Goal: Download file/media

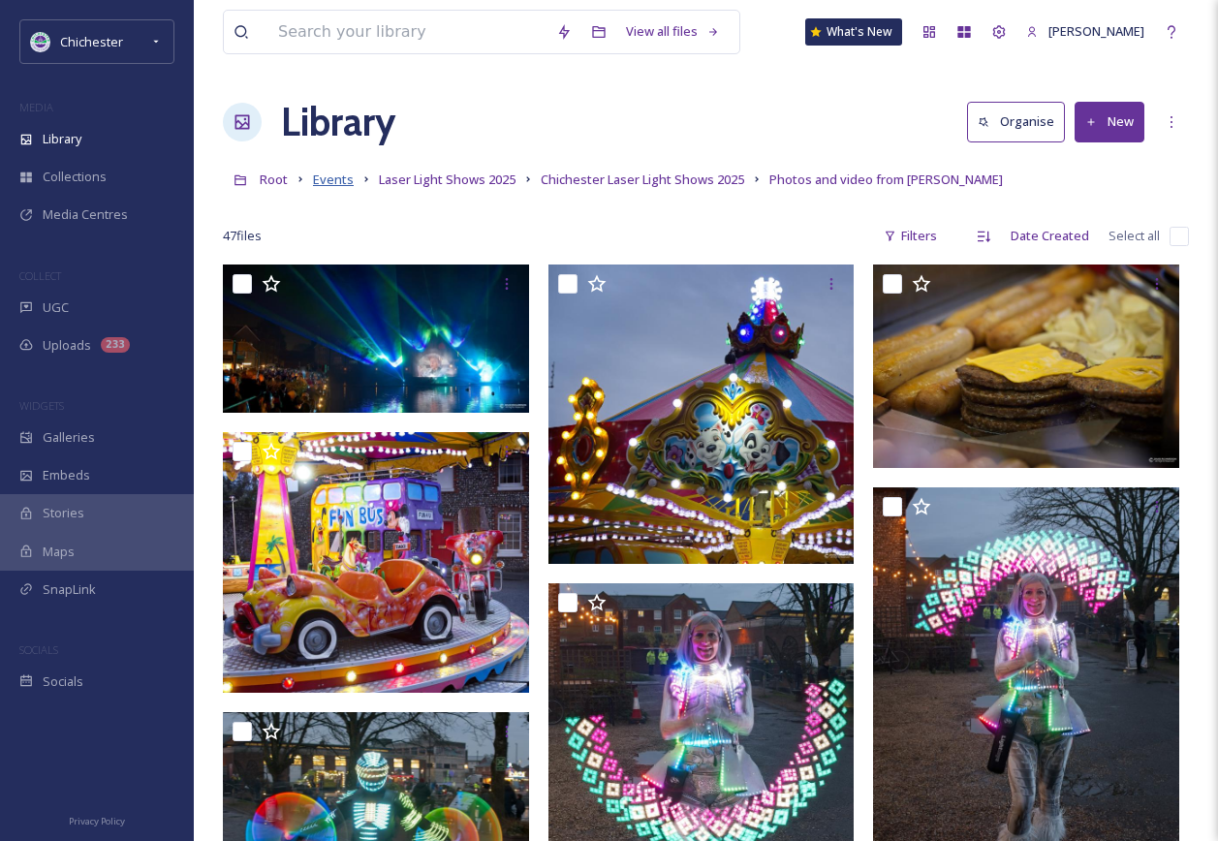
click at [327, 176] on span "Events" at bounding box center [333, 178] width 41 height 17
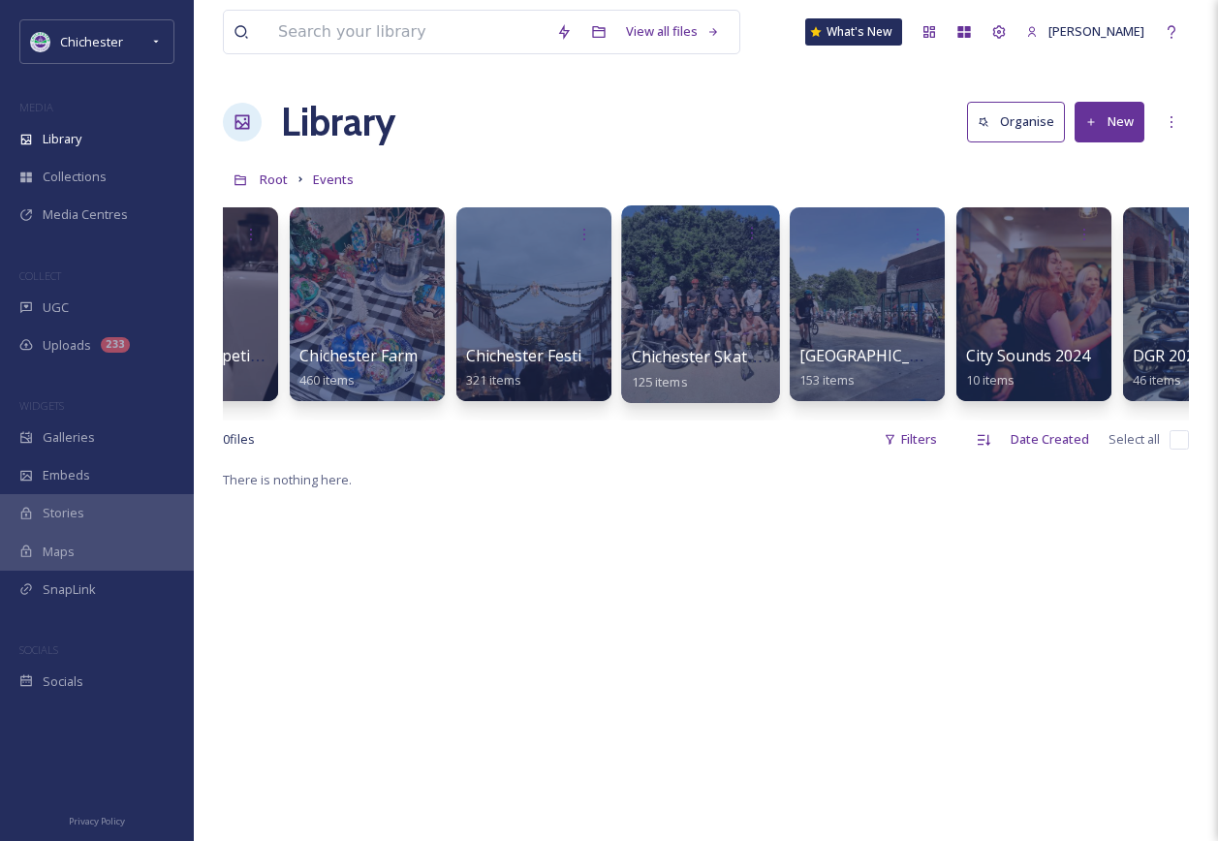
scroll to position [0, 610]
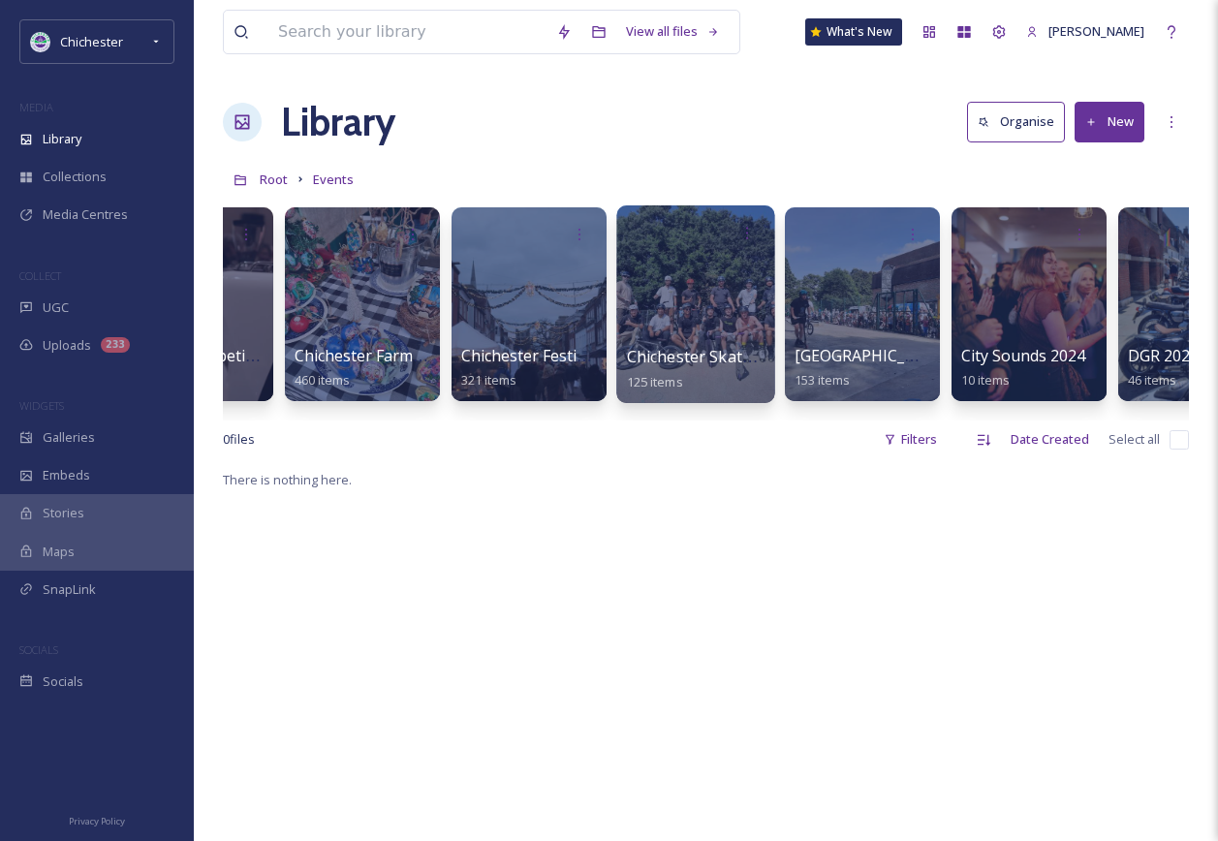
click at [668, 296] on div at bounding box center [695, 304] width 158 height 198
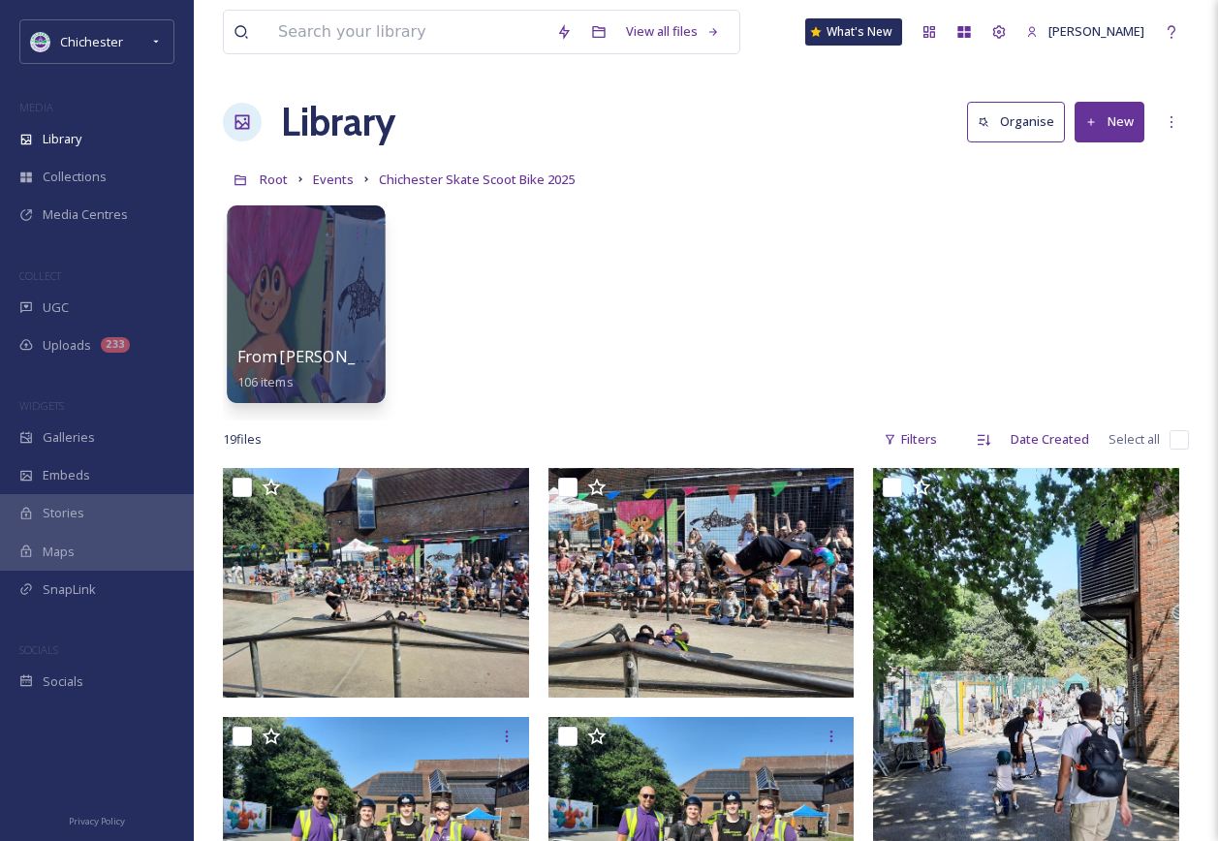
click at [338, 299] on div at bounding box center [306, 304] width 158 height 198
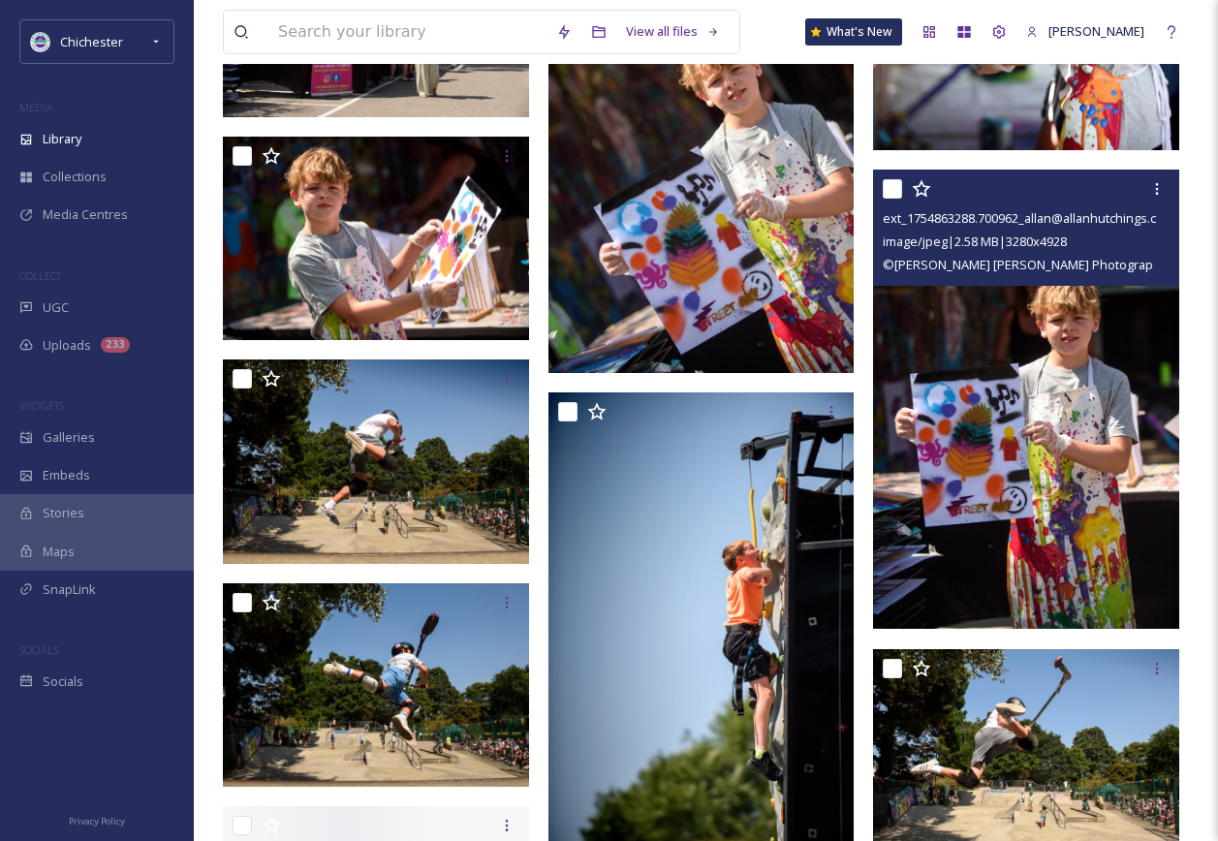
scroll to position [5715, 0]
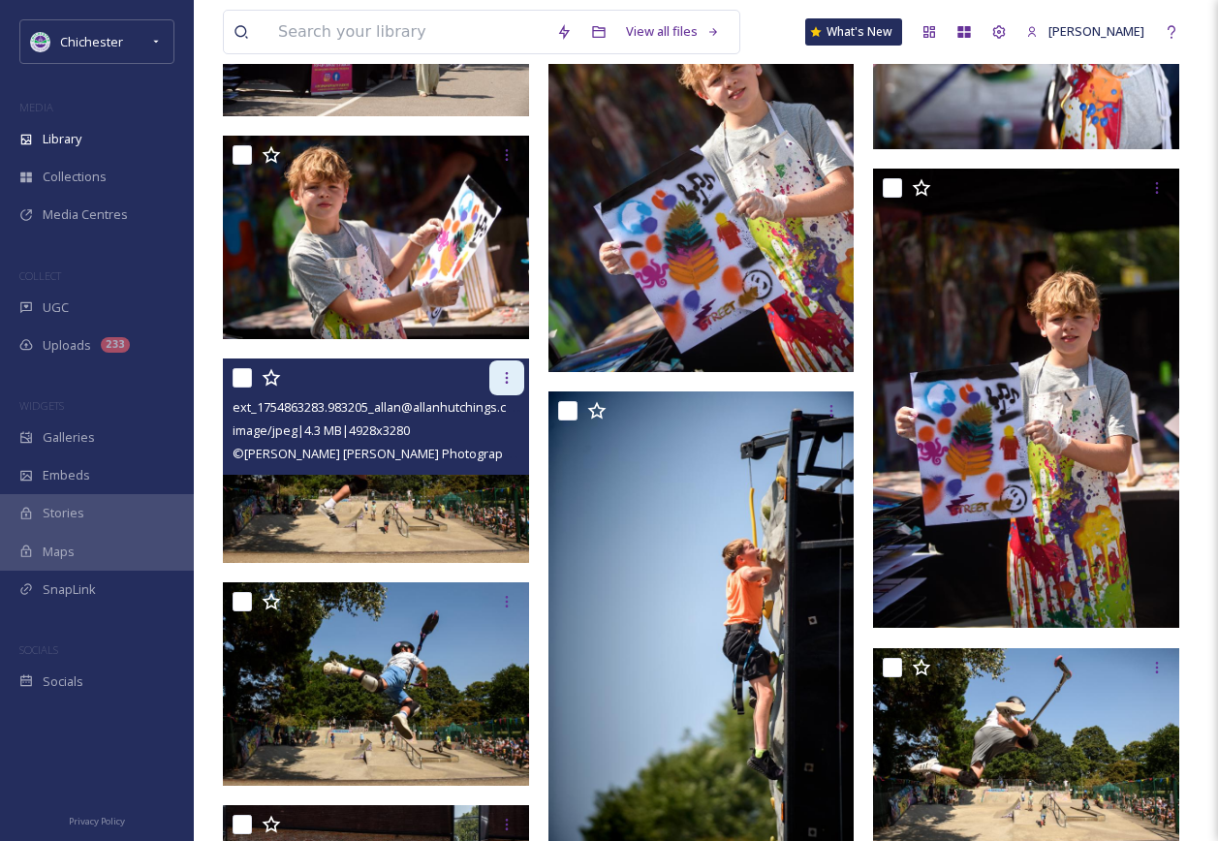
click at [511, 377] on icon at bounding box center [506, 377] width 15 height 15
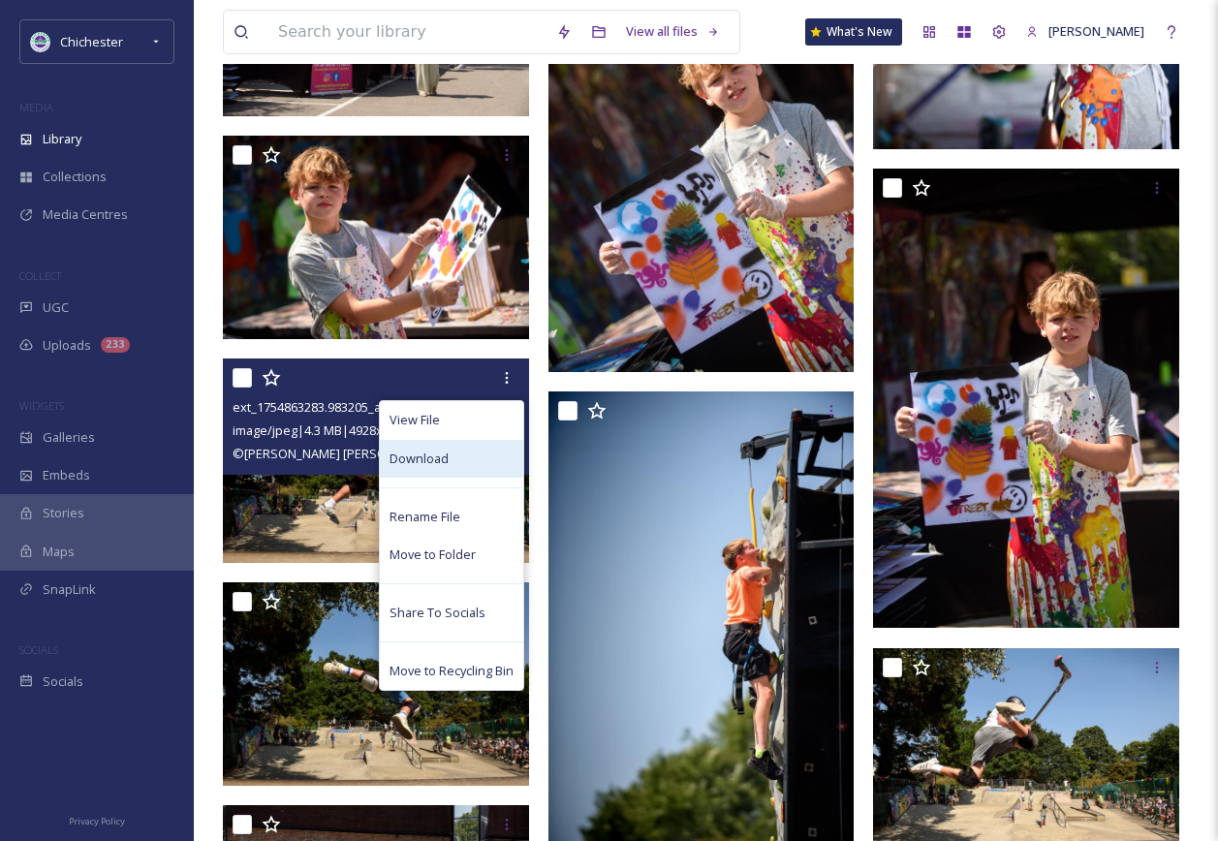
click at [475, 463] on div "Download" at bounding box center [451, 459] width 143 height 38
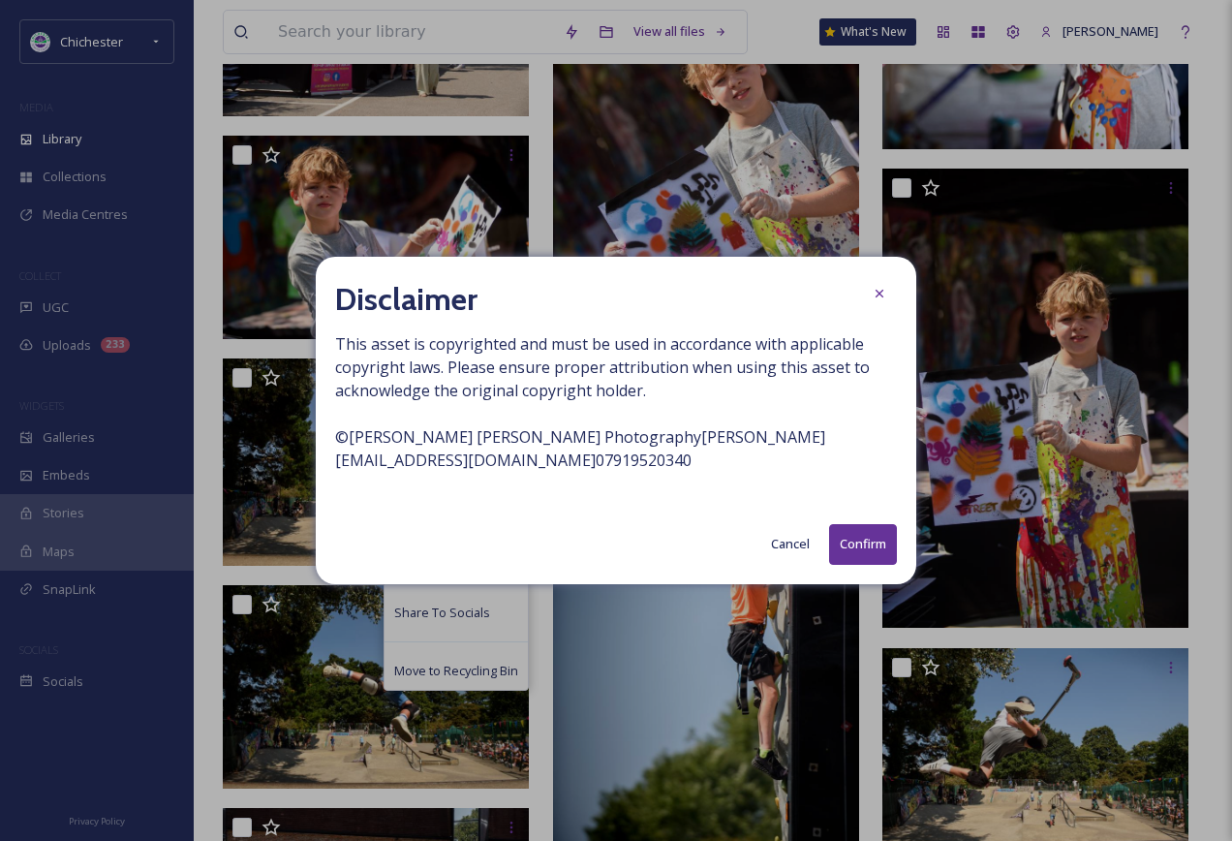
click at [867, 541] on button "Confirm" at bounding box center [863, 544] width 68 height 40
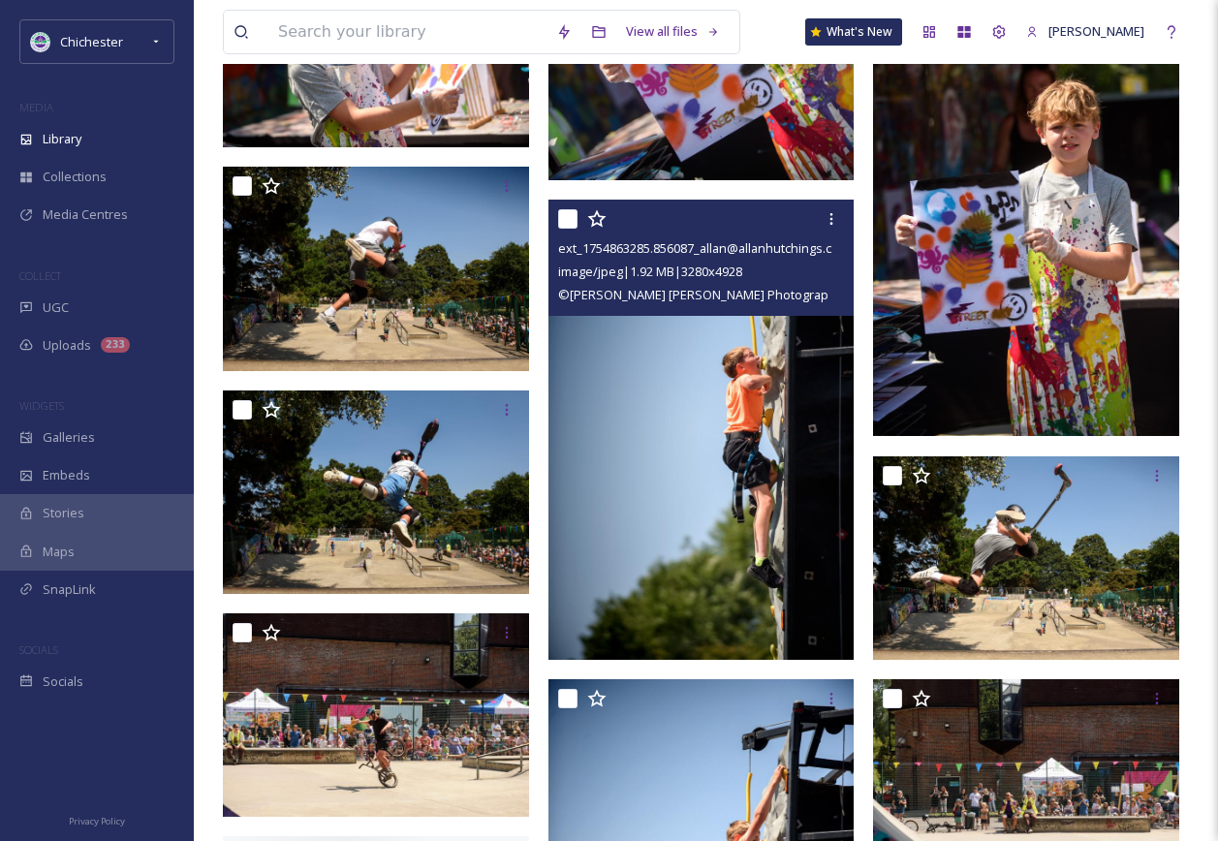
scroll to position [5909, 0]
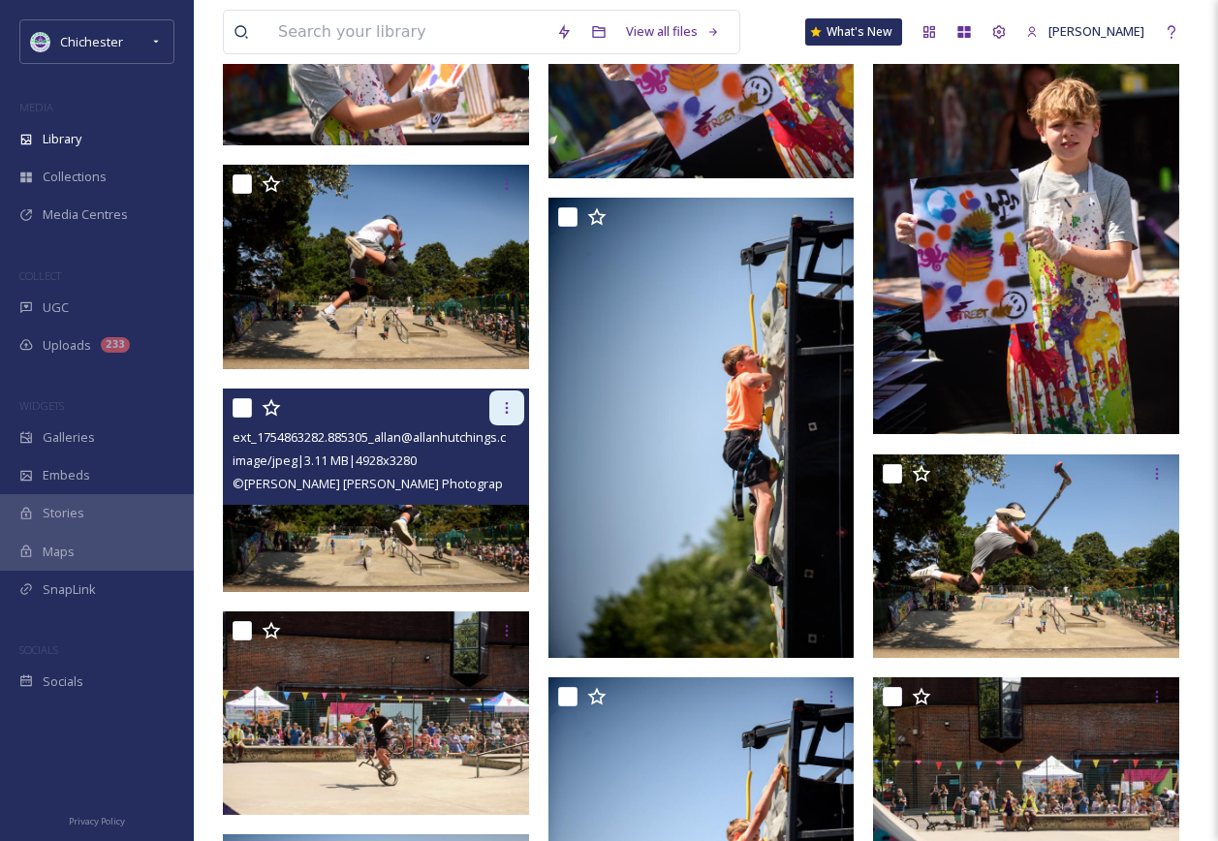
click at [502, 405] on icon at bounding box center [506, 407] width 15 height 15
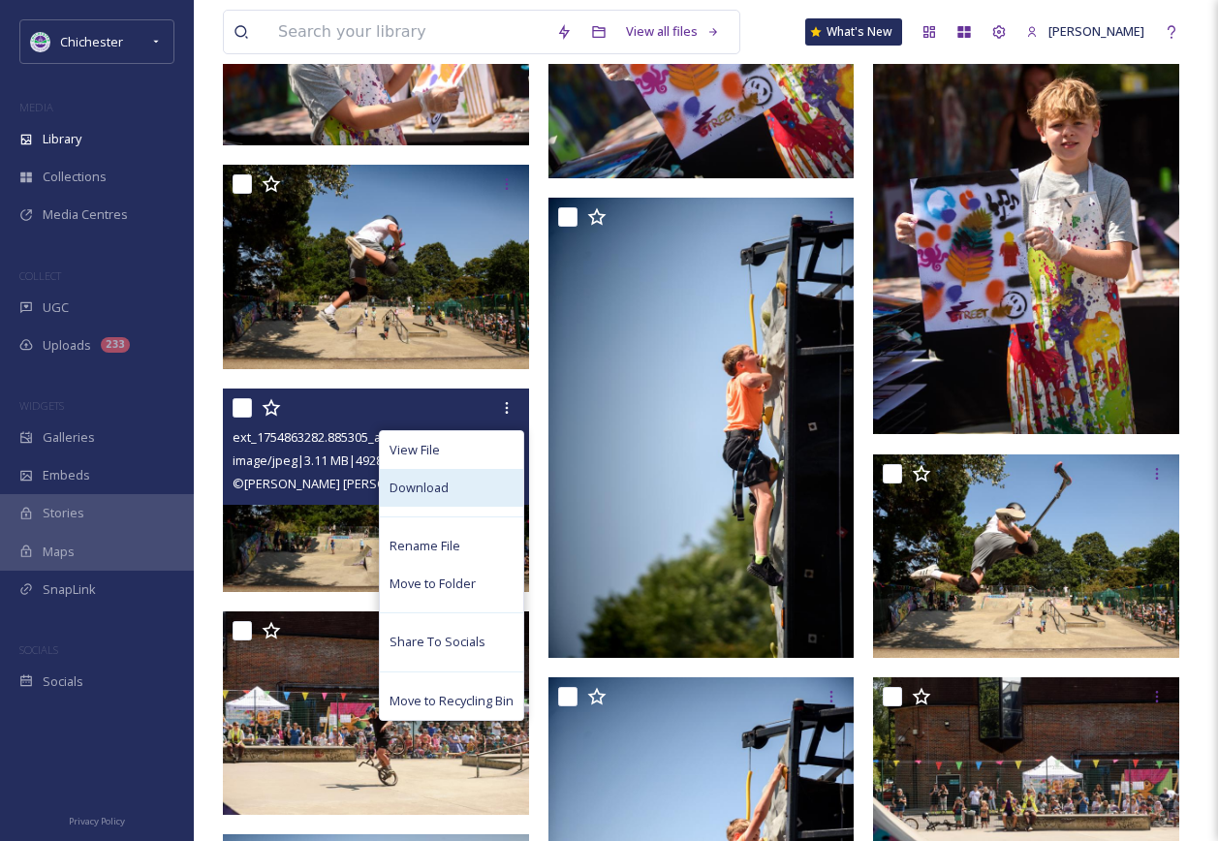
click at [476, 487] on div "Download" at bounding box center [451, 488] width 143 height 38
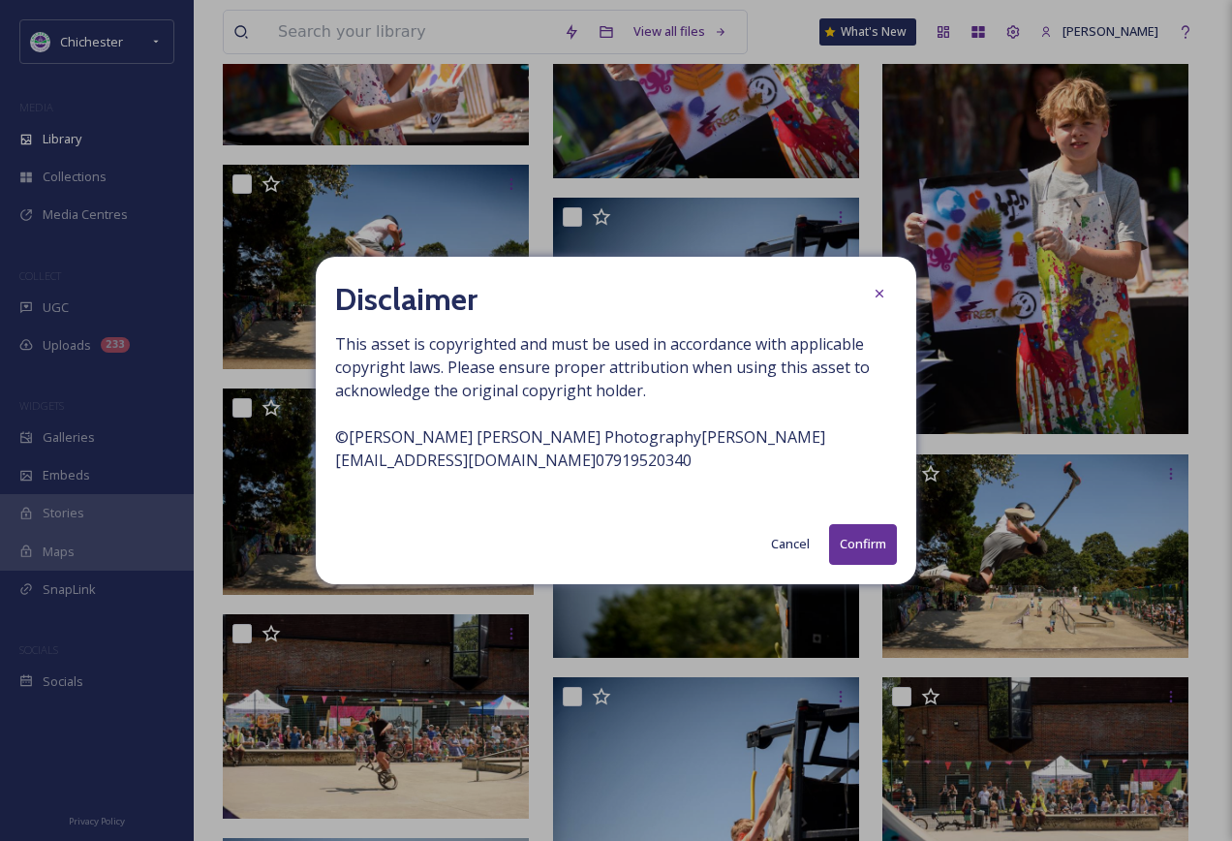
click at [862, 537] on button "Confirm" at bounding box center [863, 544] width 68 height 40
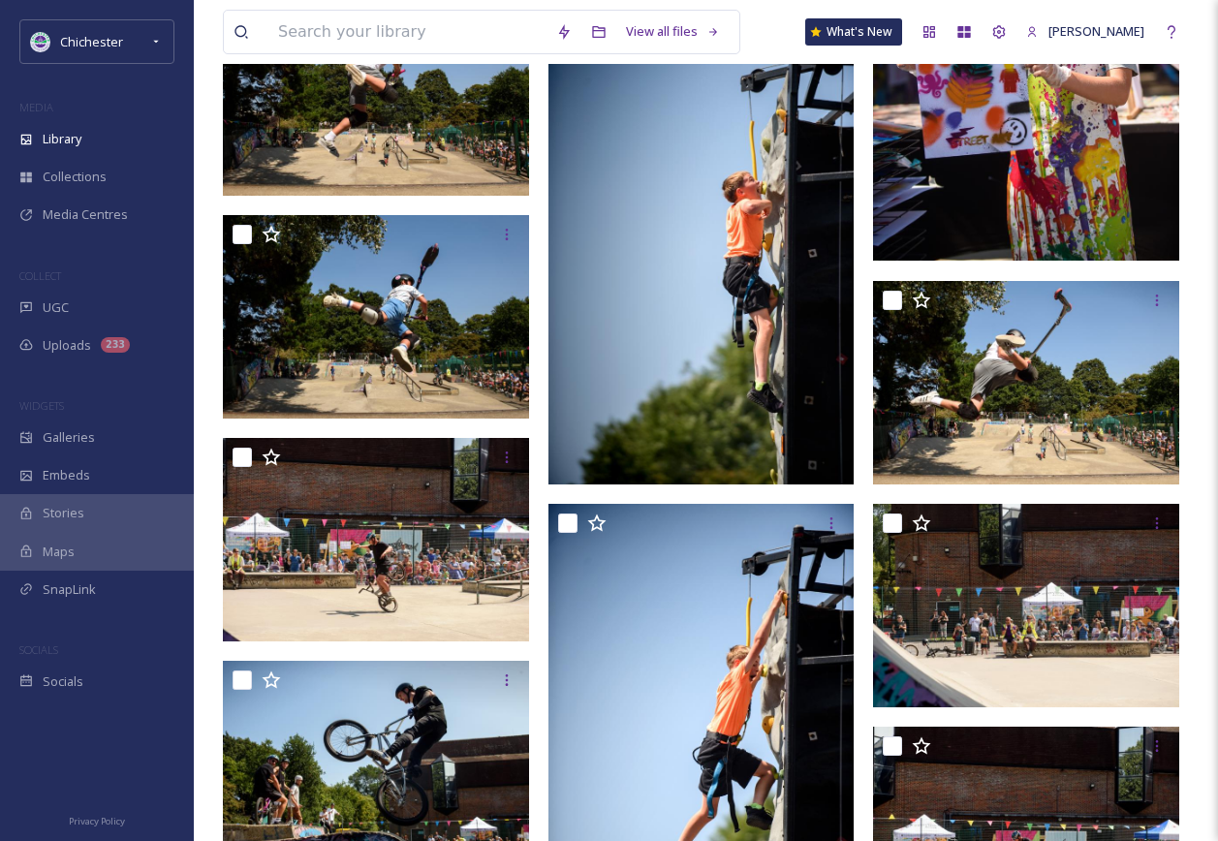
scroll to position [6103, 0]
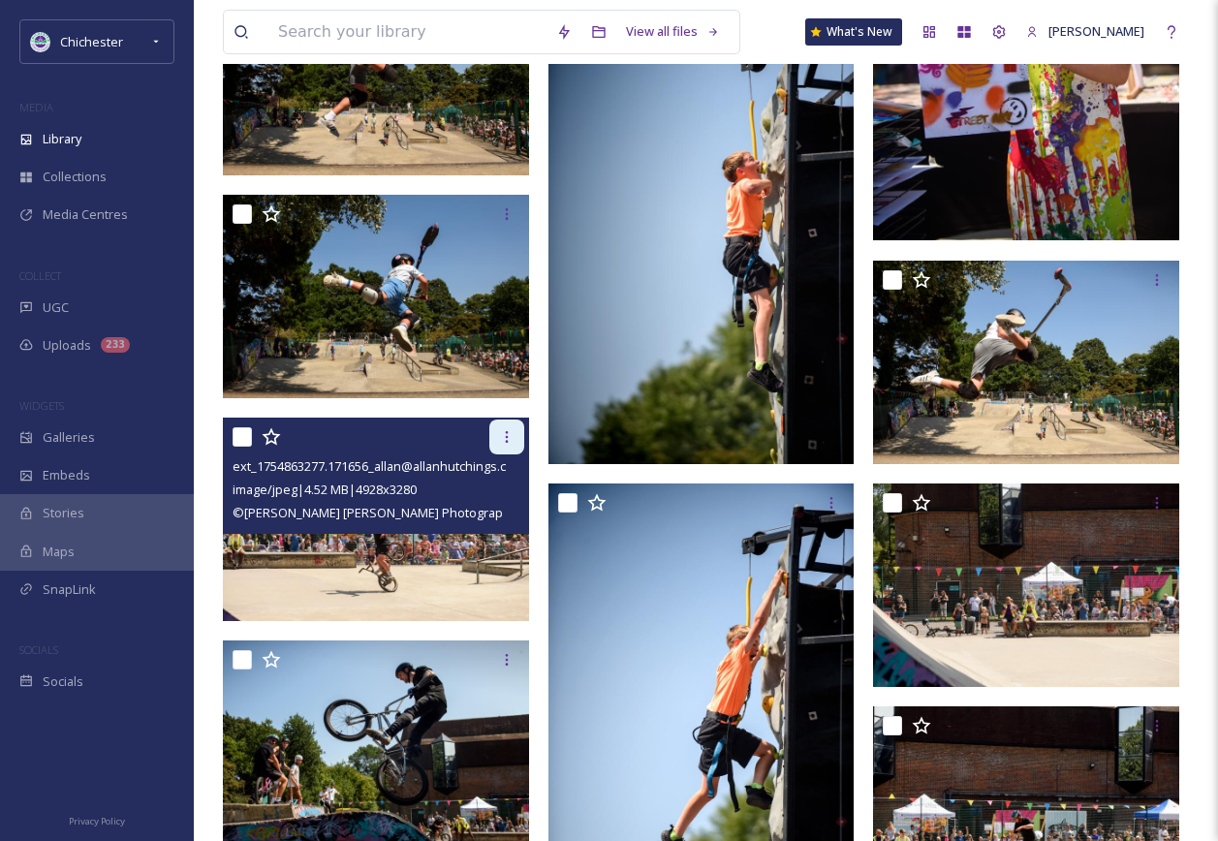
click at [508, 442] on icon at bounding box center [506, 436] width 15 height 15
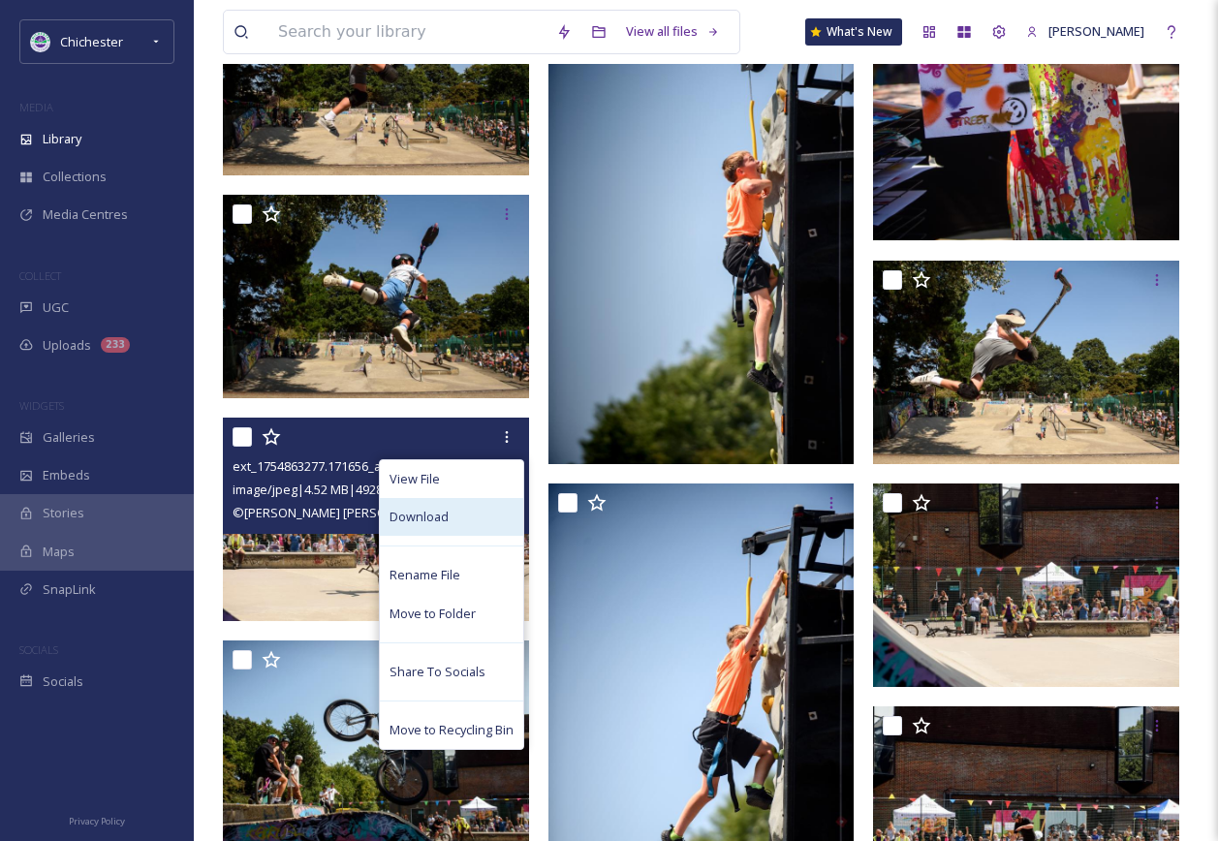
click at [462, 510] on div "Download" at bounding box center [451, 517] width 143 height 38
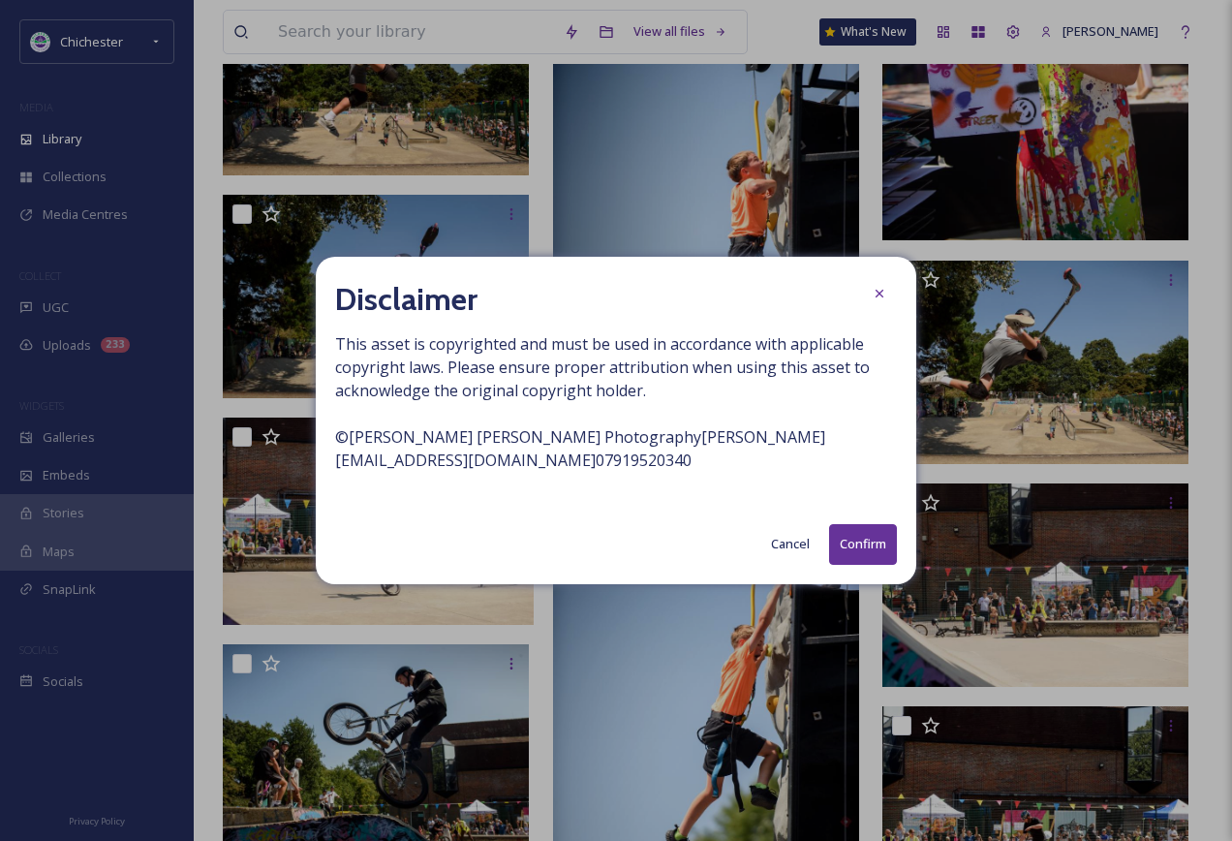
click at [867, 547] on button "Confirm" at bounding box center [863, 544] width 68 height 40
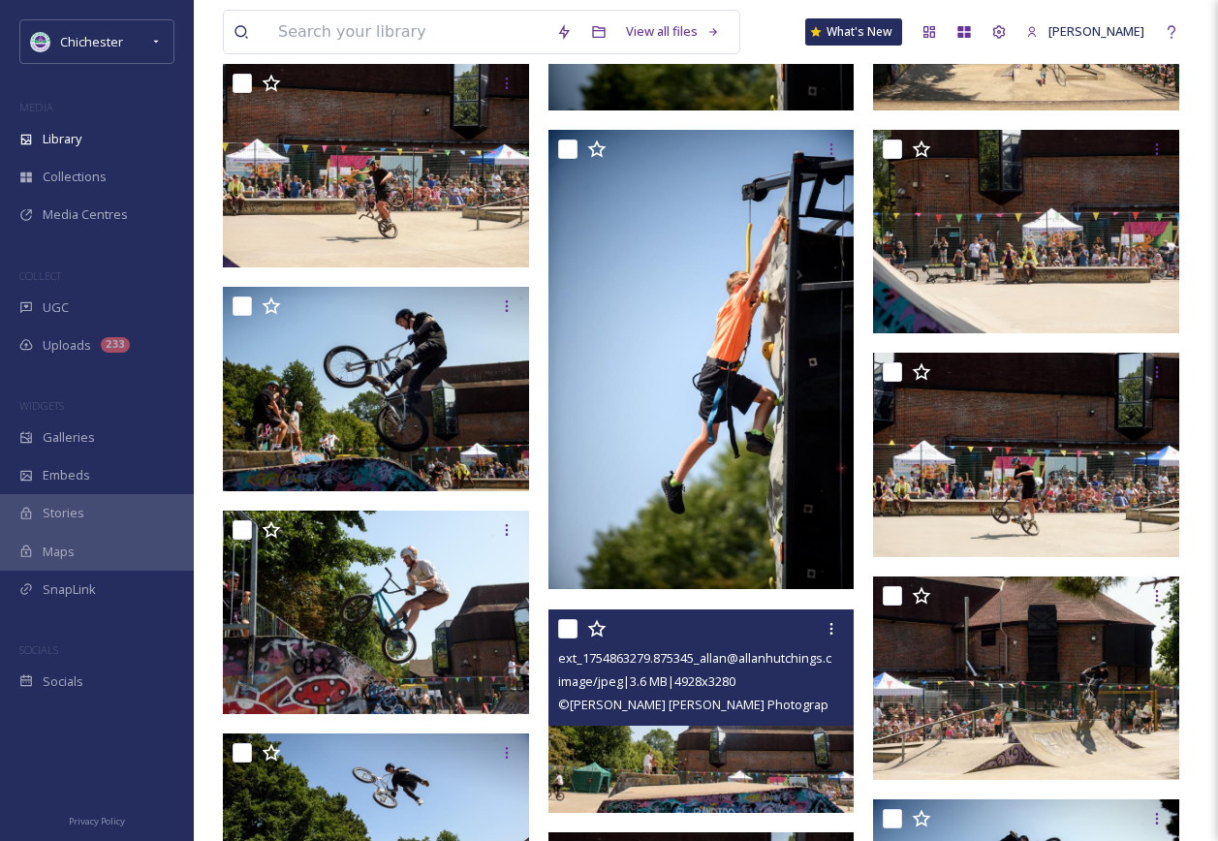
scroll to position [6490, 0]
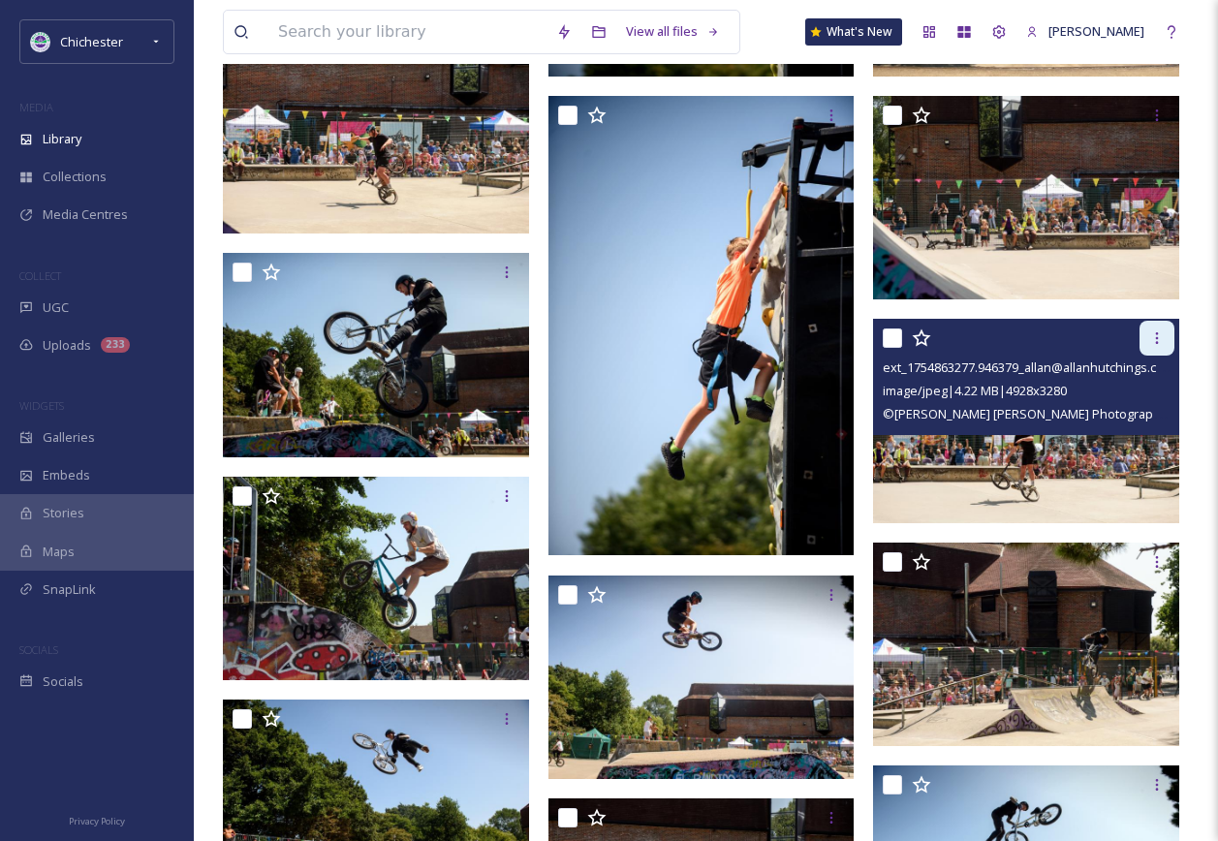
click at [1161, 344] on icon at bounding box center [1156, 337] width 15 height 15
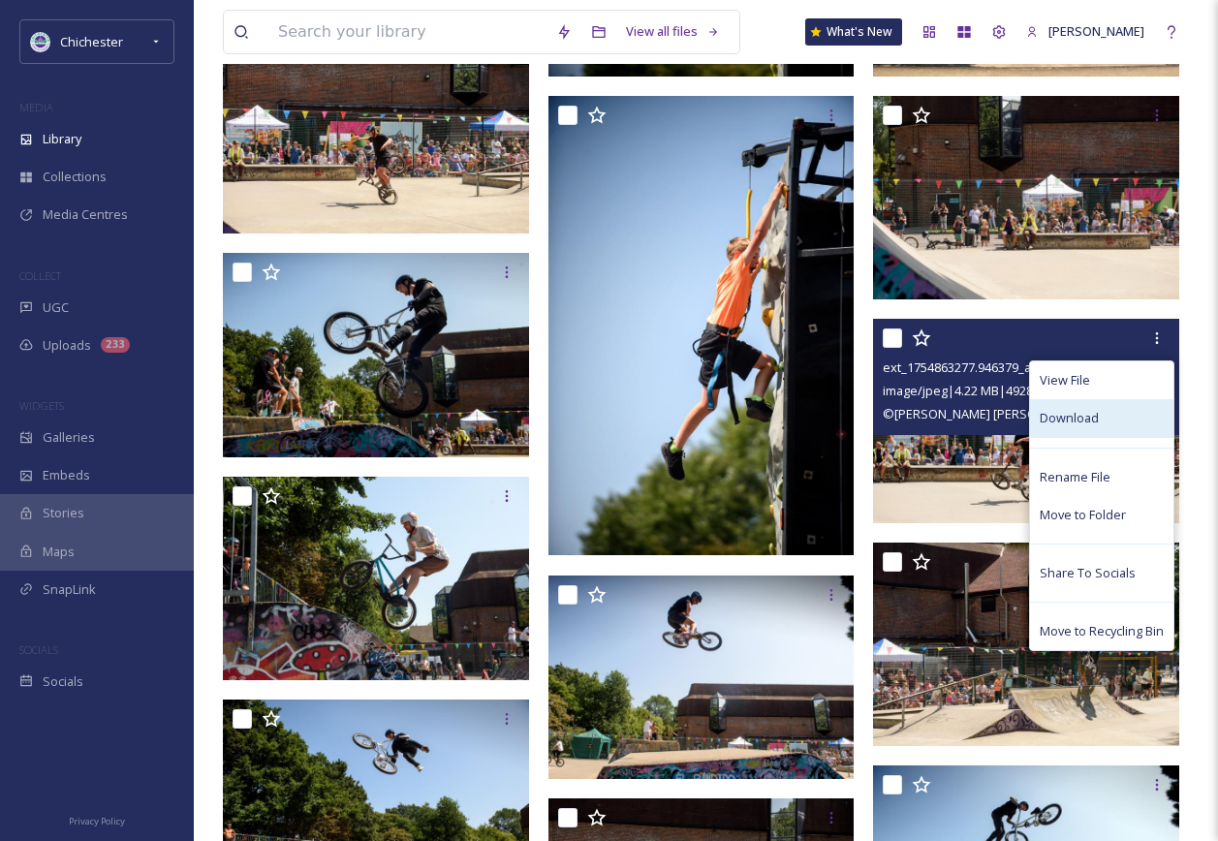
click at [1088, 420] on span "Download" at bounding box center [1068, 418] width 59 height 18
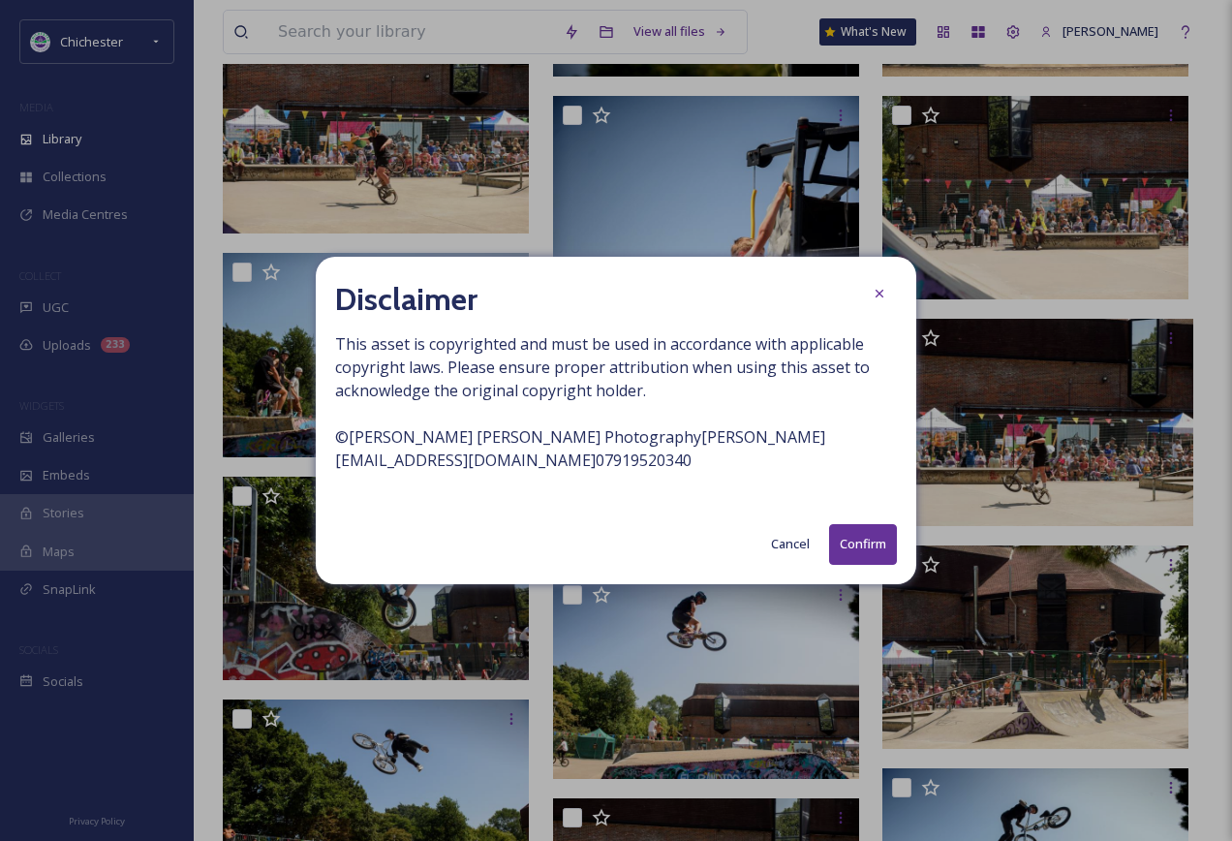
click at [848, 539] on button "Confirm" at bounding box center [863, 544] width 68 height 40
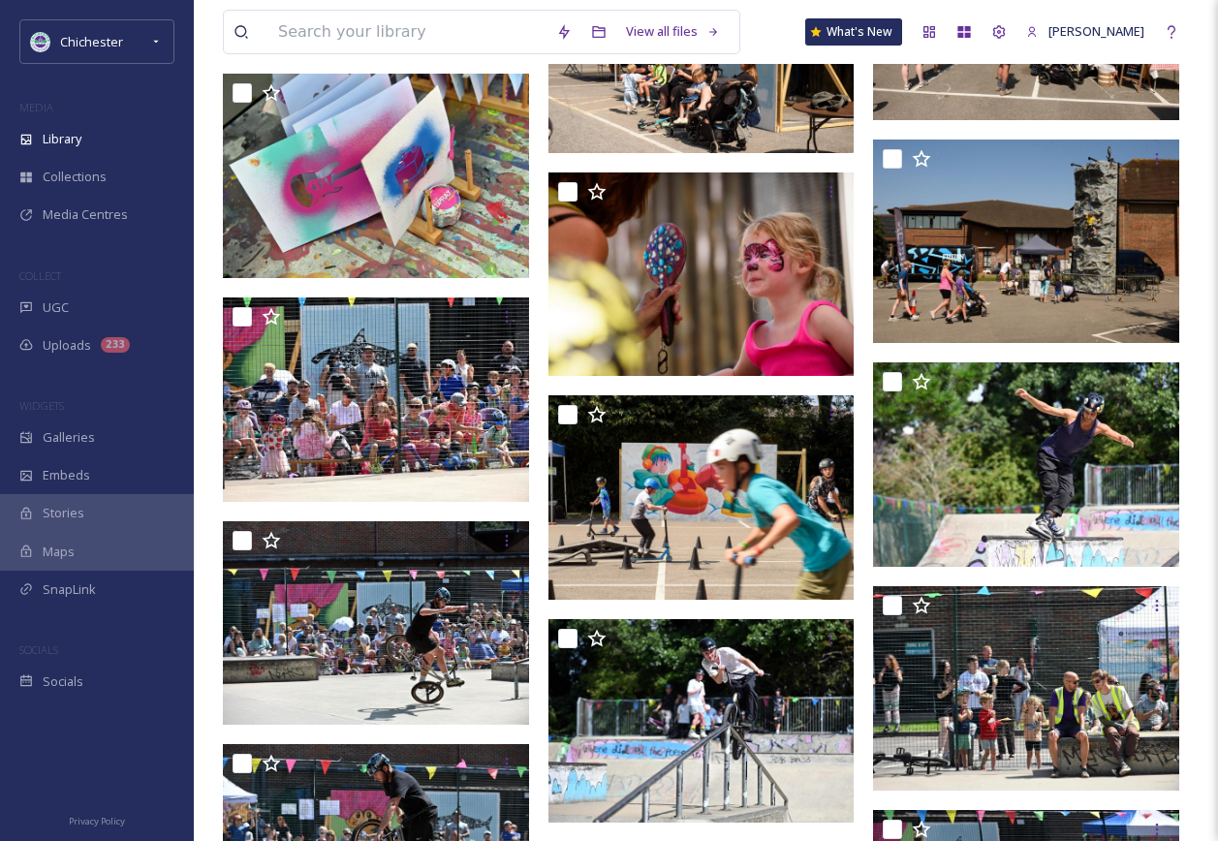
scroll to position [8678, 0]
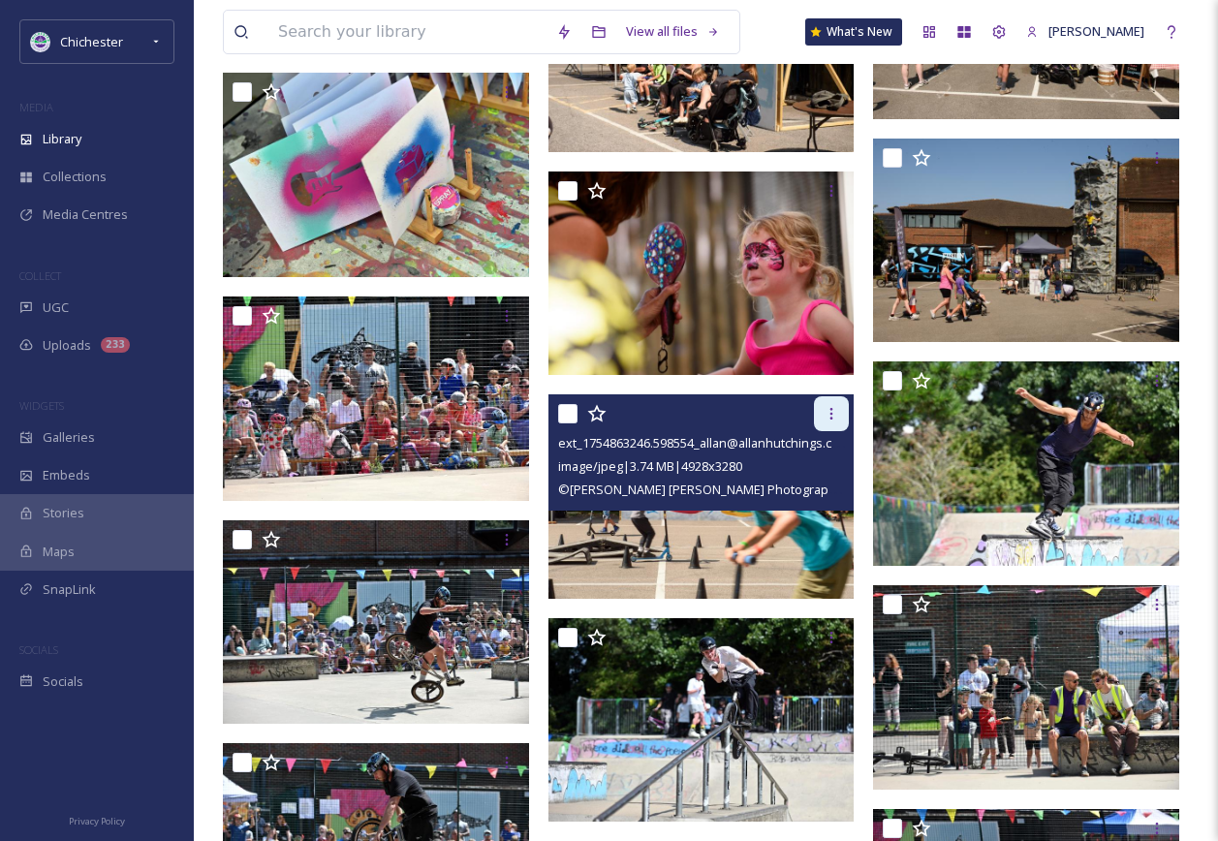
click at [836, 411] on icon at bounding box center [830, 413] width 15 height 15
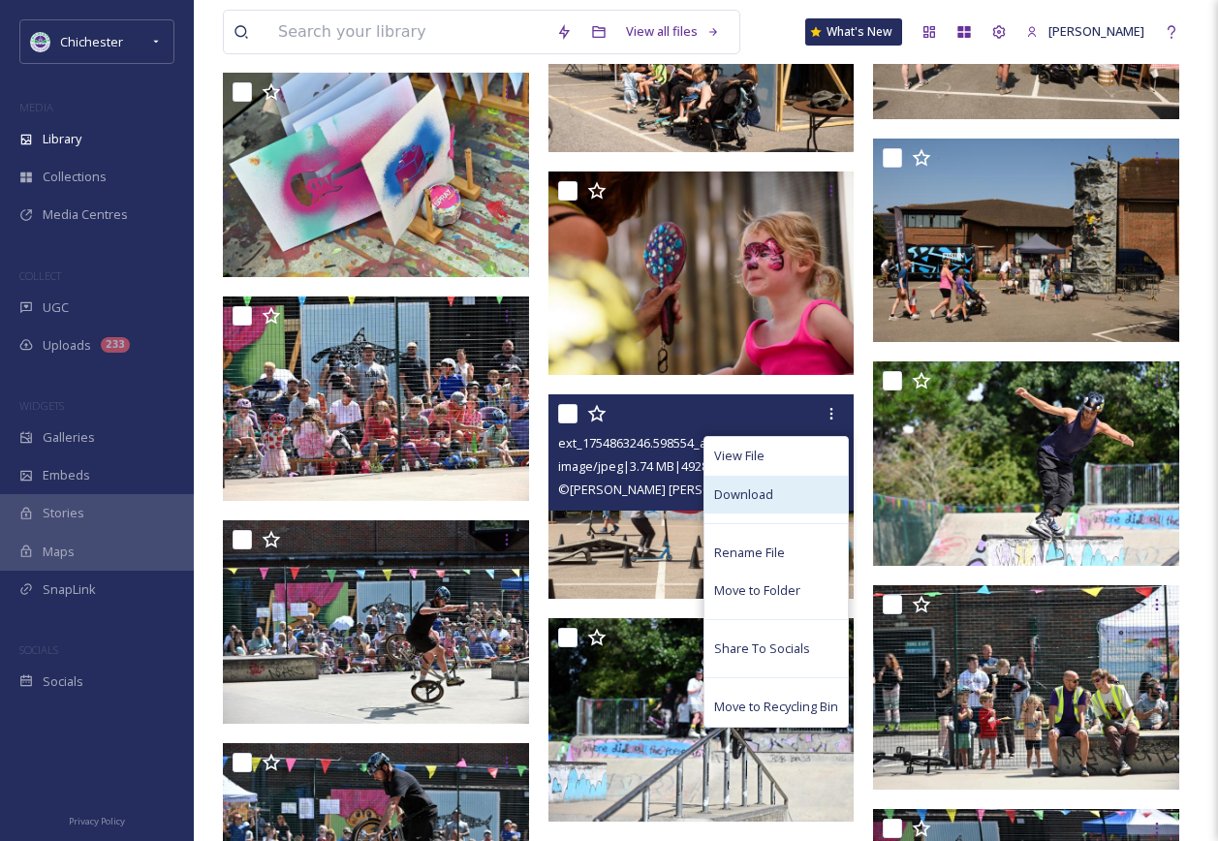
click at [806, 487] on div "Download" at bounding box center [775, 495] width 143 height 38
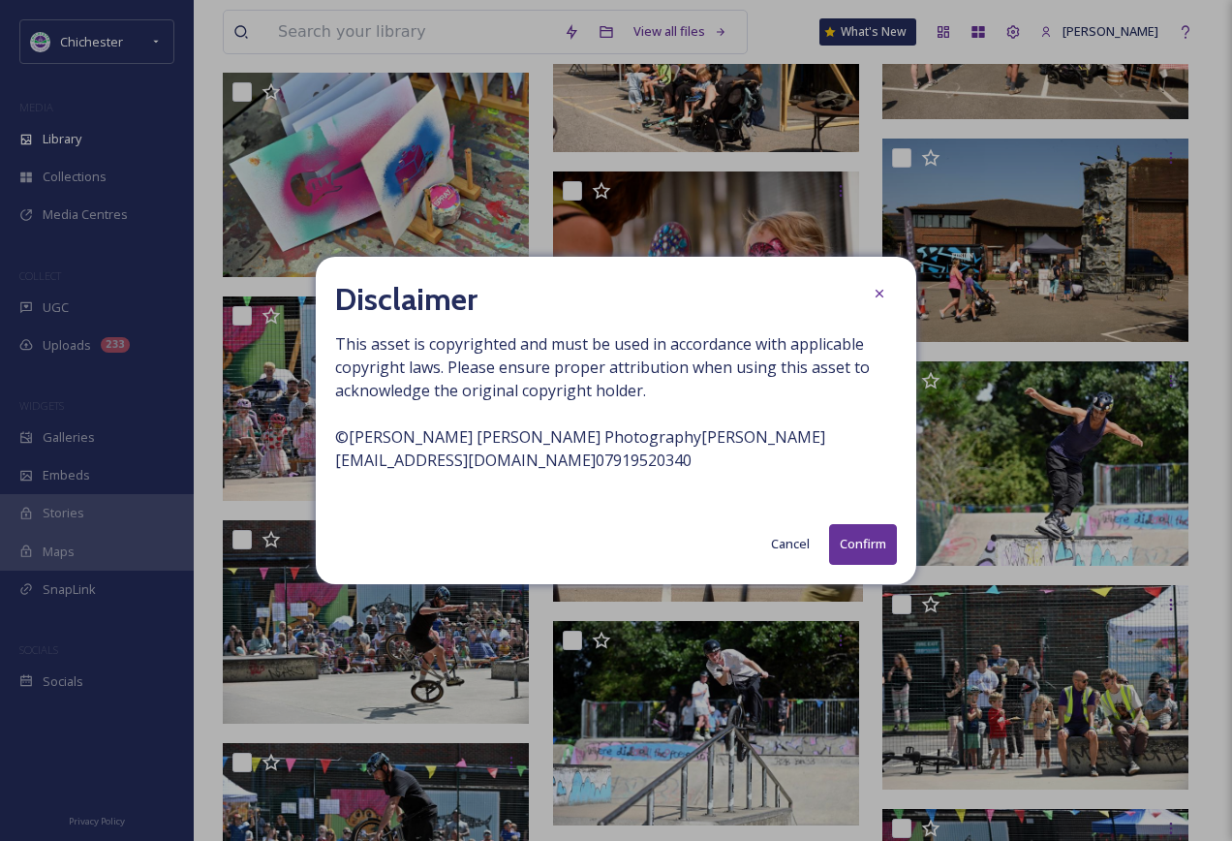
click at [865, 535] on button "Confirm" at bounding box center [863, 544] width 68 height 40
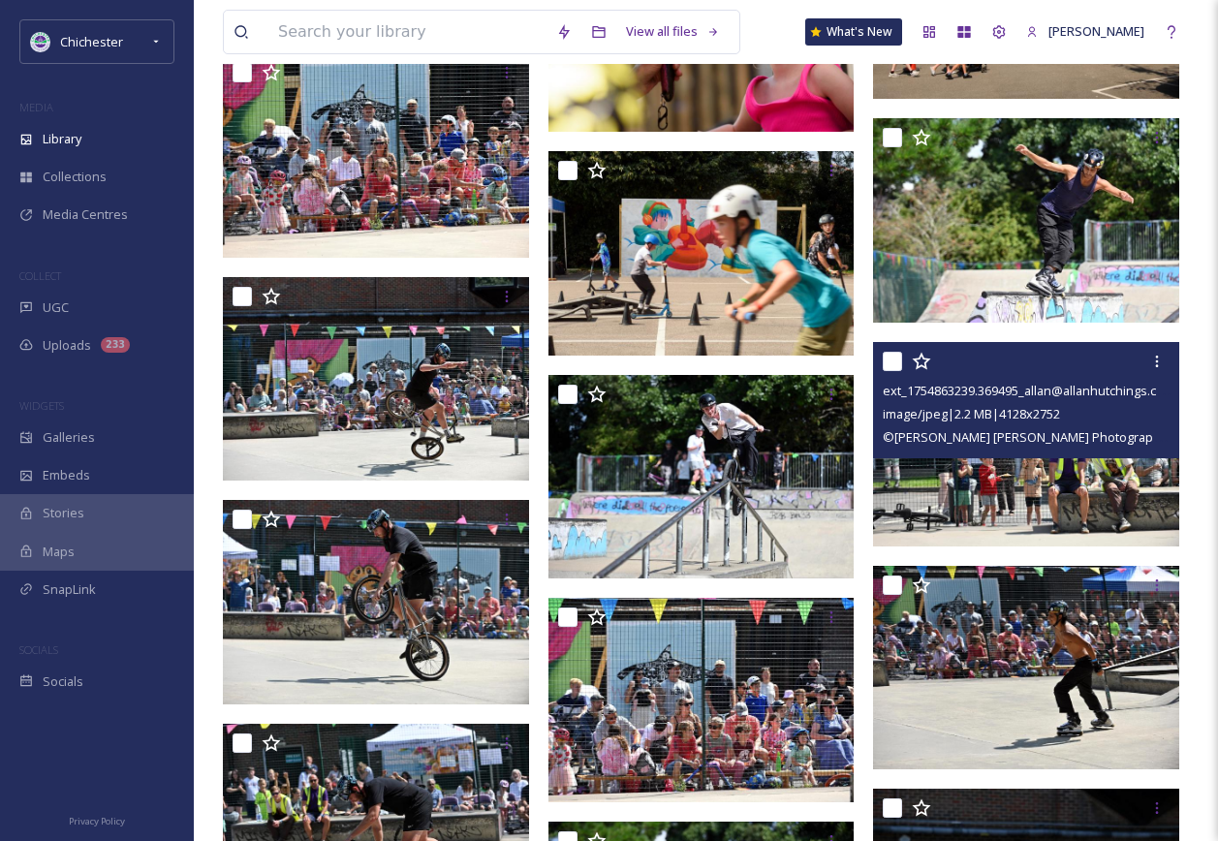
scroll to position [8969, 0]
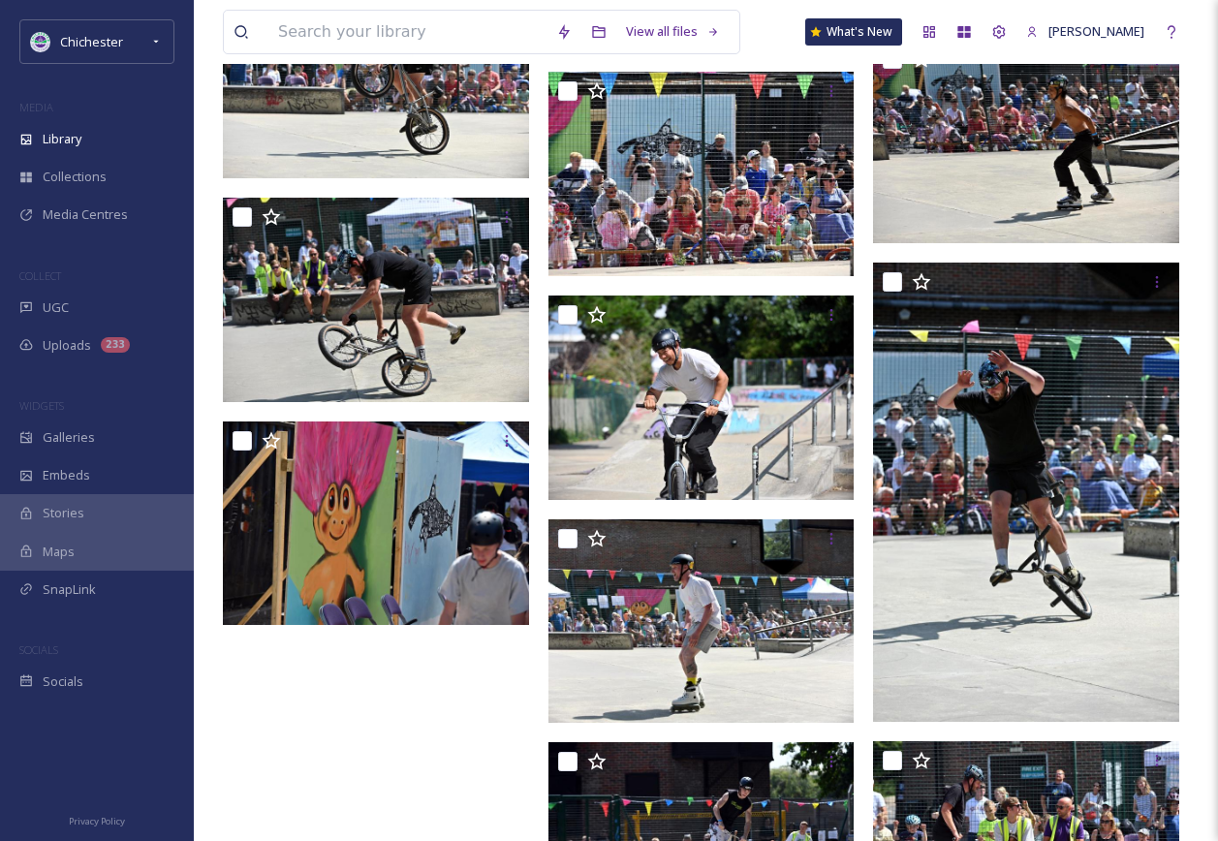
scroll to position [9453, 0]
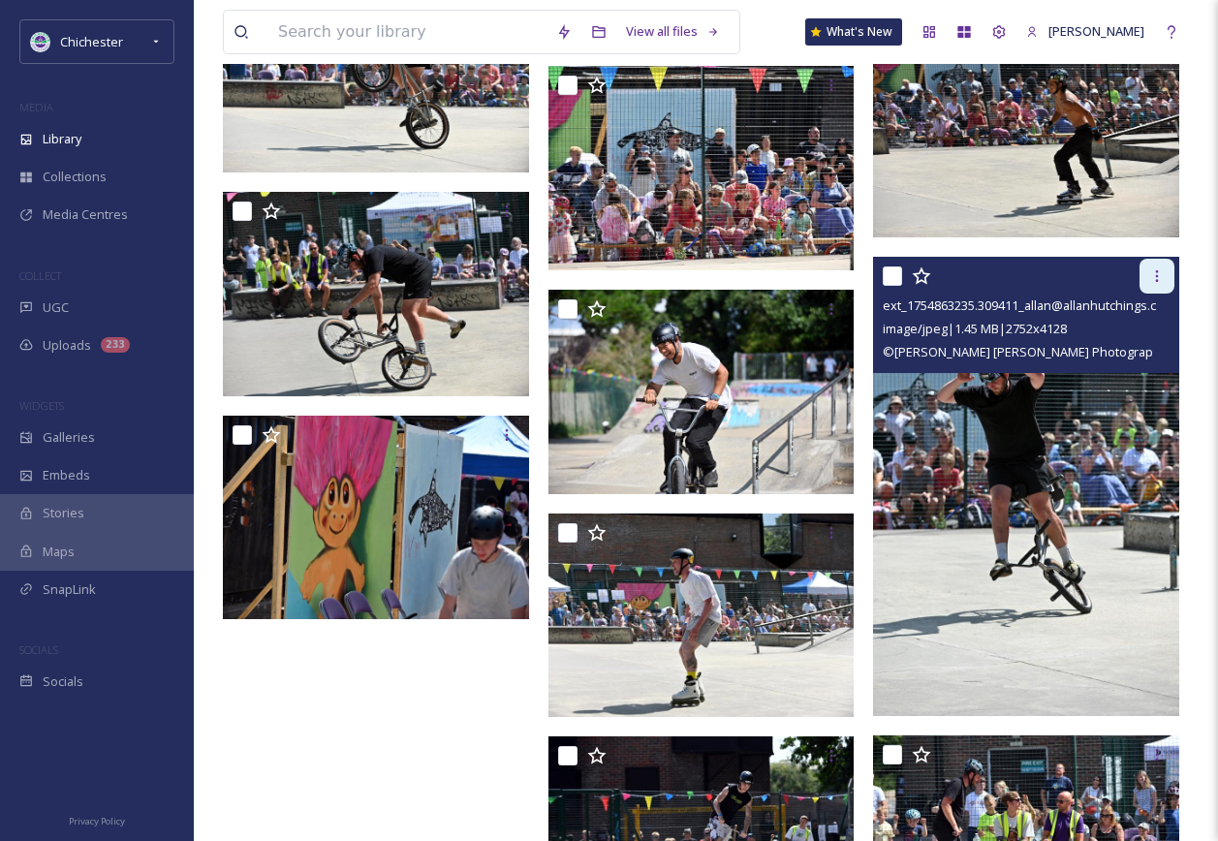
click at [1158, 273] on icon at bounding box center [1156, 275] width 15 height 15
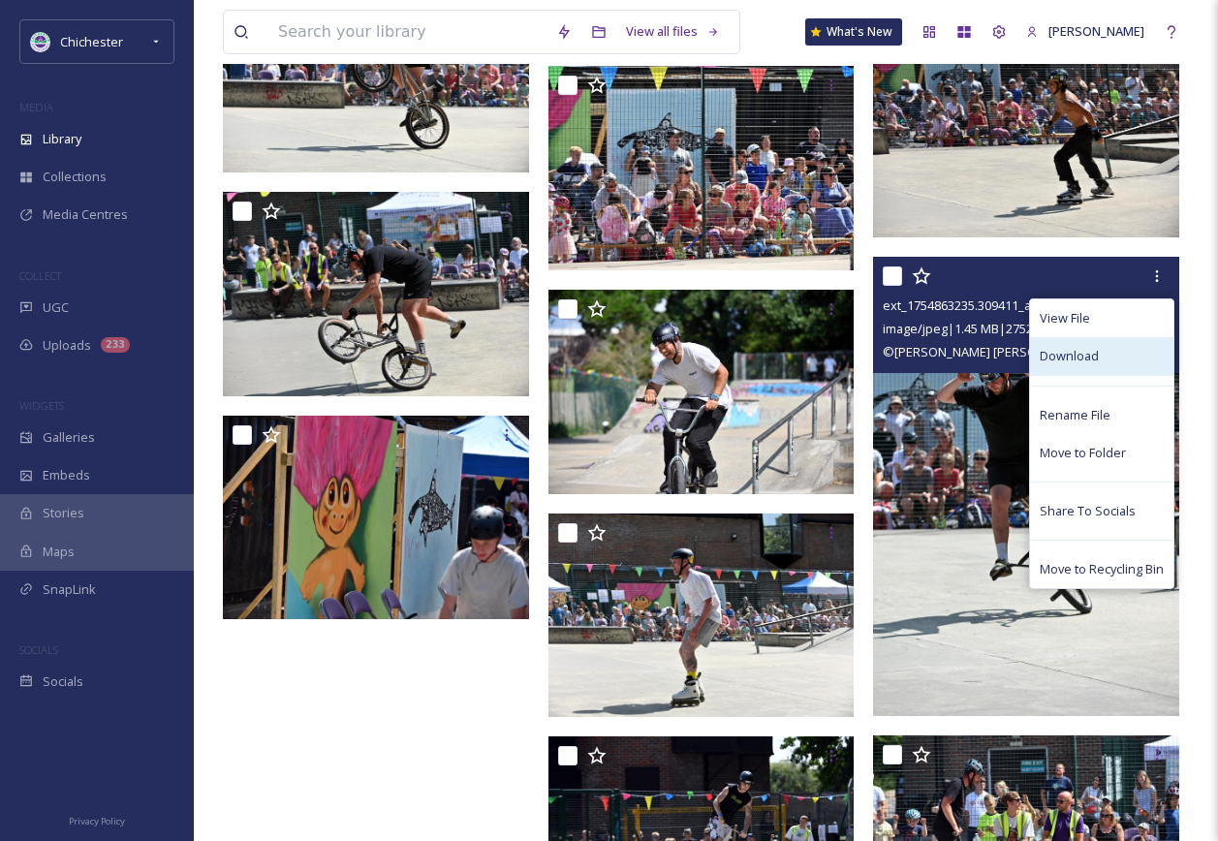
click at [1110, 361] on div "Download" at bounding box center [1101, 356] width 143 height 38
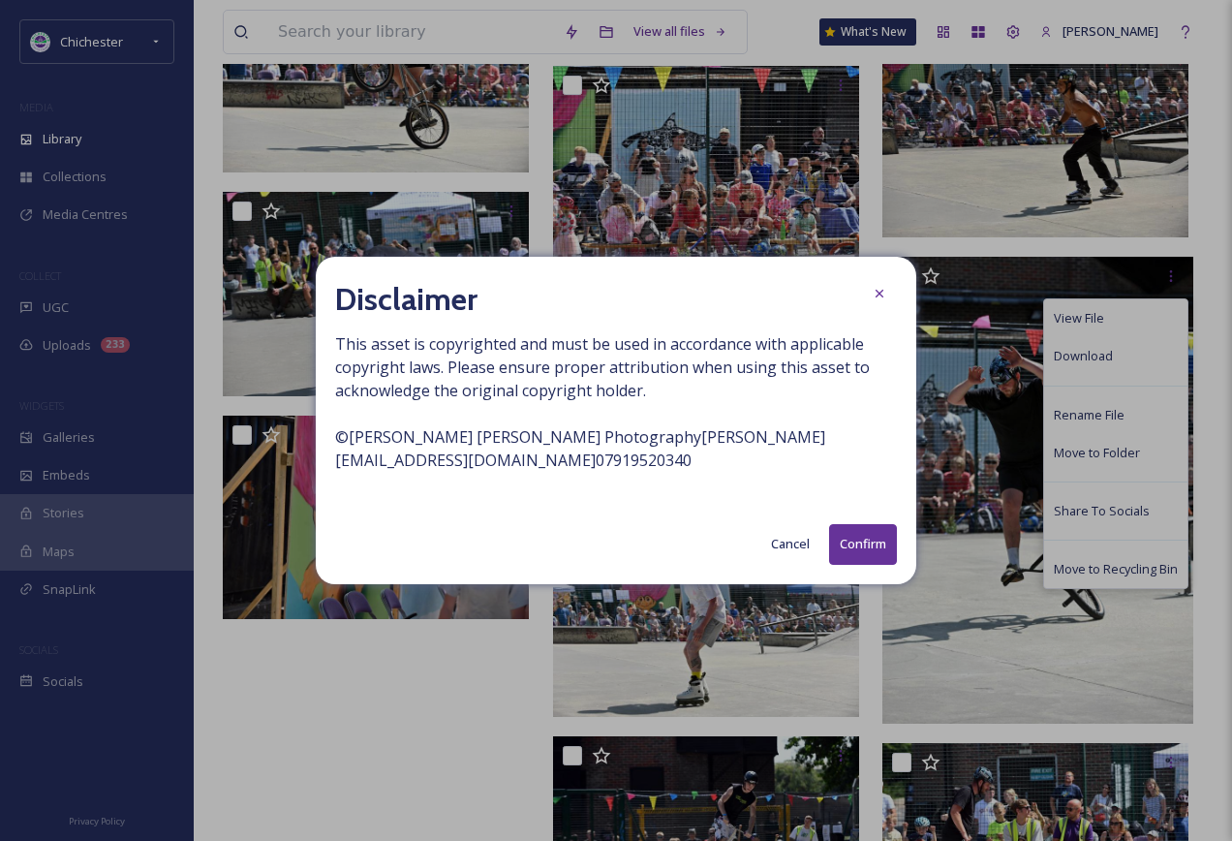
click at [869, 545] on button "Confirm" at bounding box center [863, 544] width 68 height 40
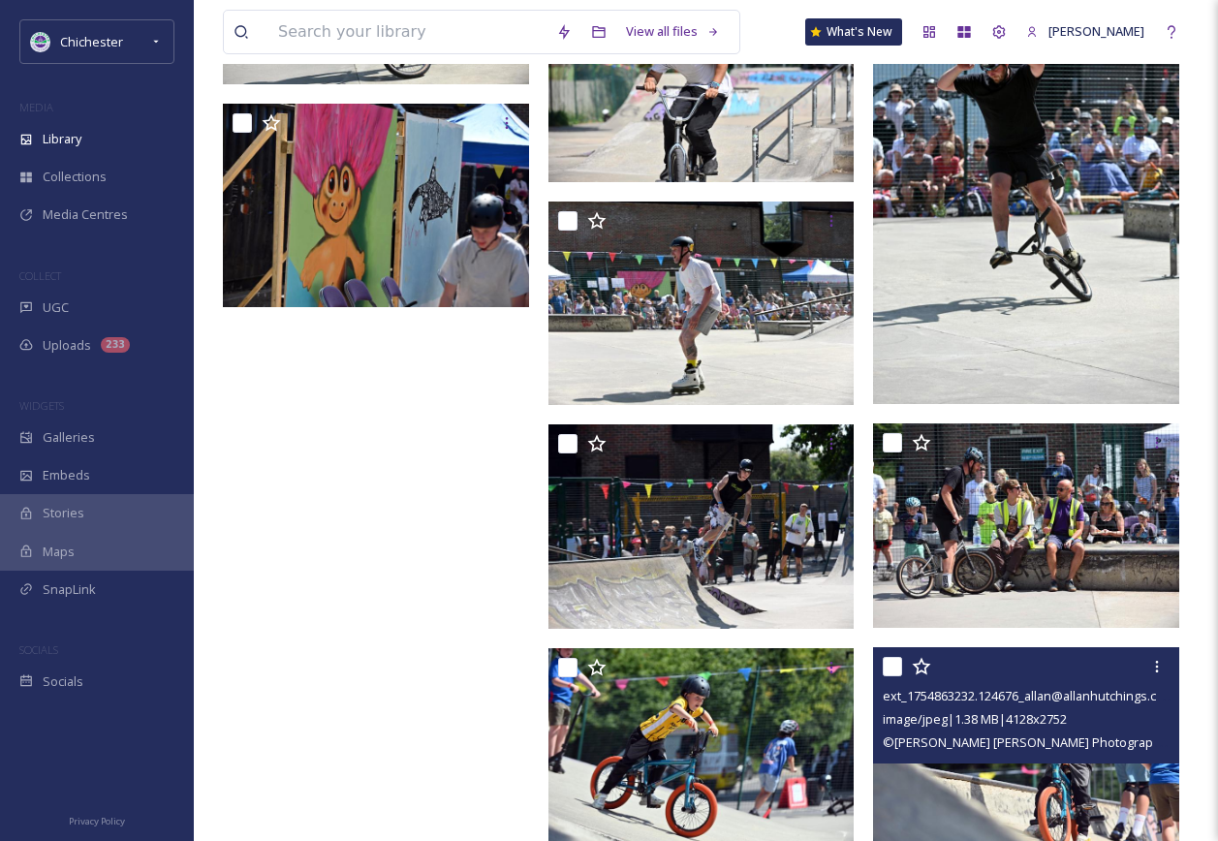
scroll to position [9810, 0]
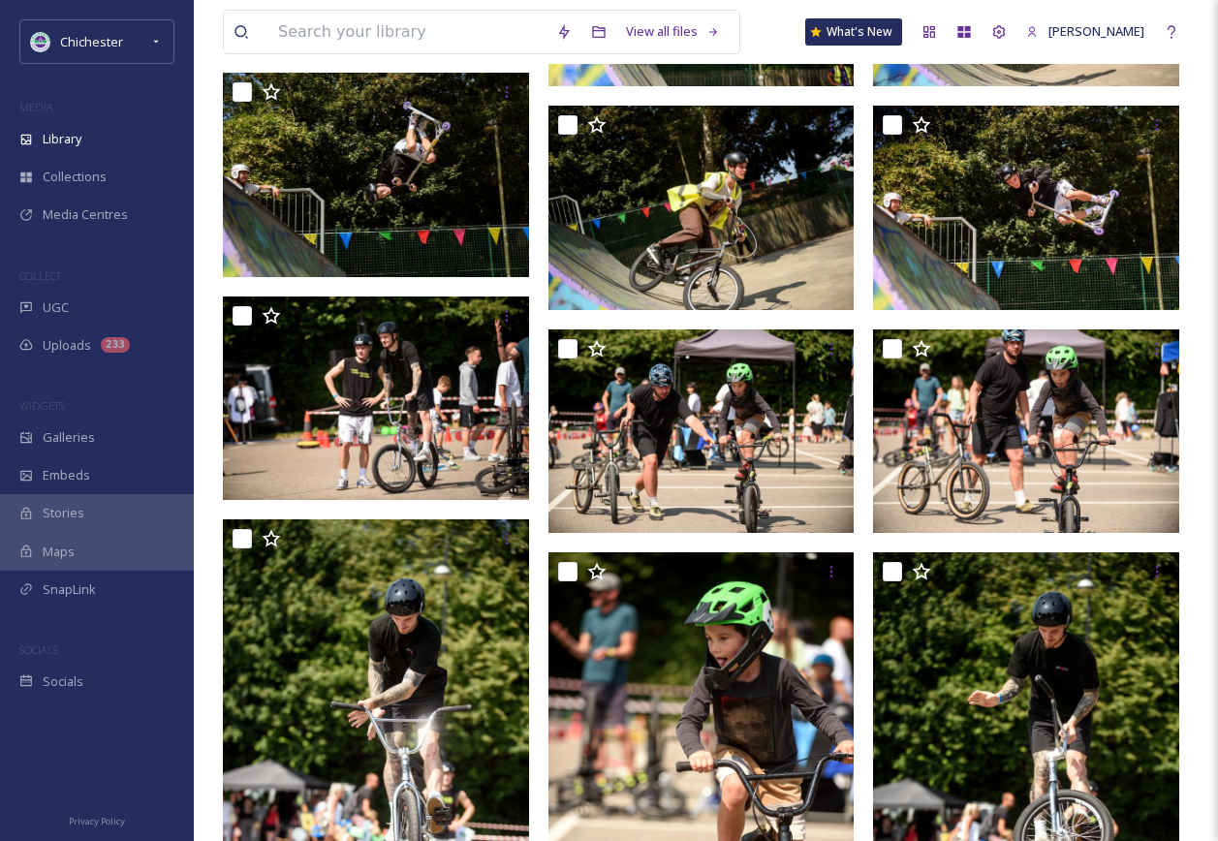
scroll to position [1550, 0]
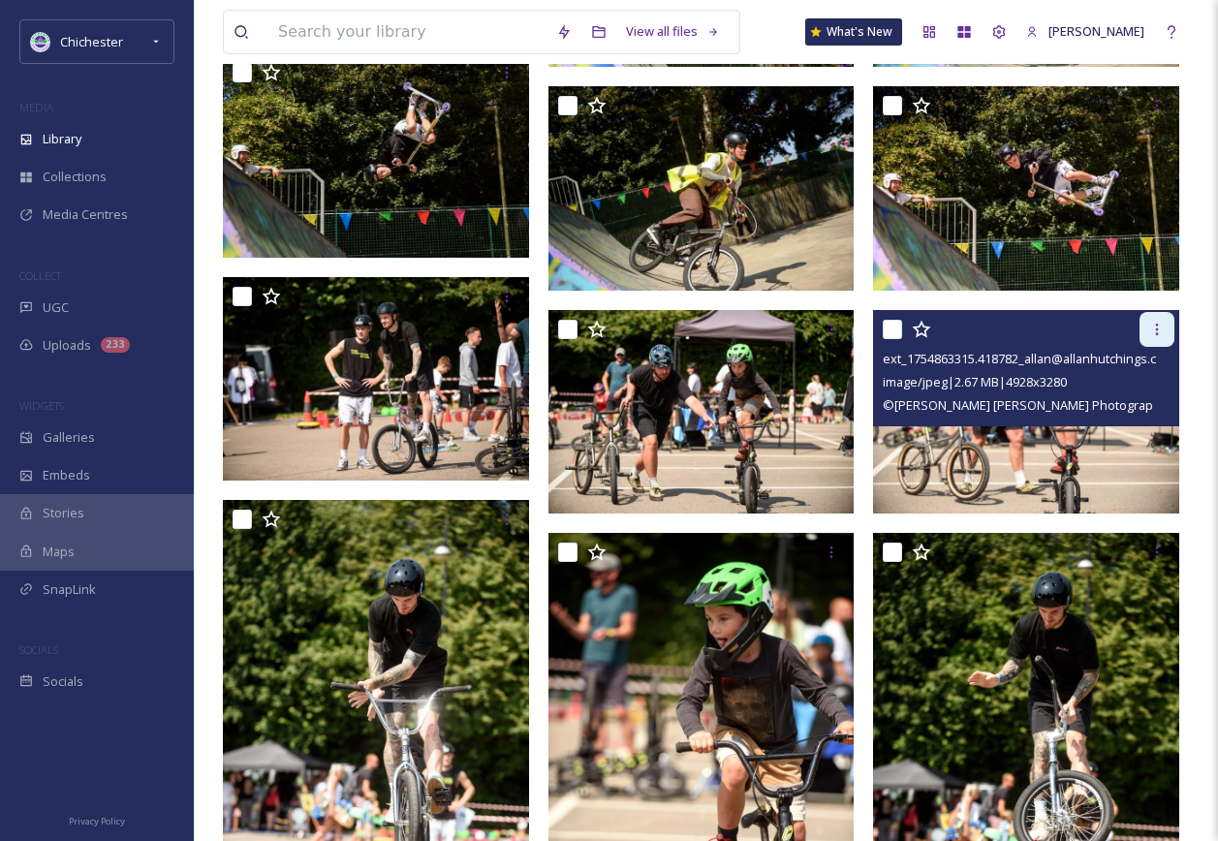
click at [1159, 316] on div at bounding box center [1156, 329] width 35 height 35
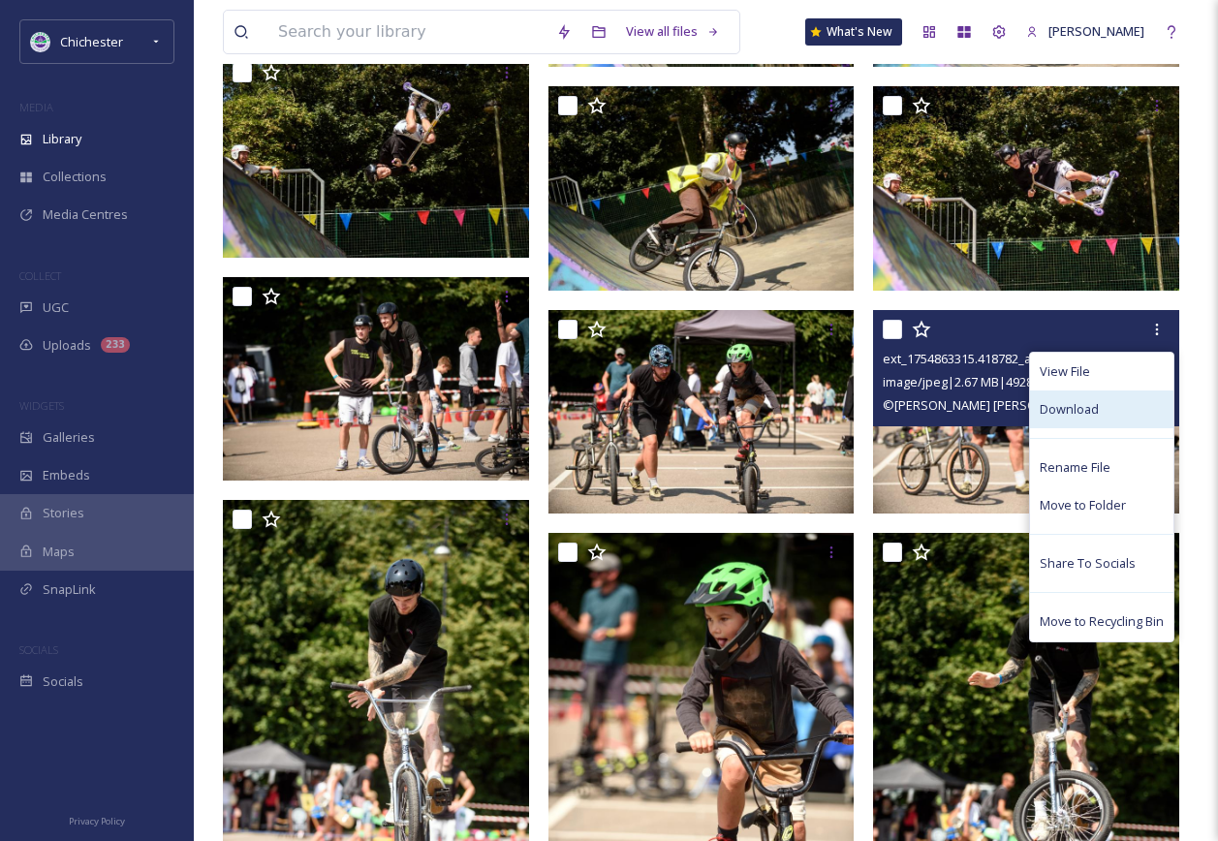
click at [1129, 407] on div "Download" at bounding box center [1101, 409] width 143 height 38
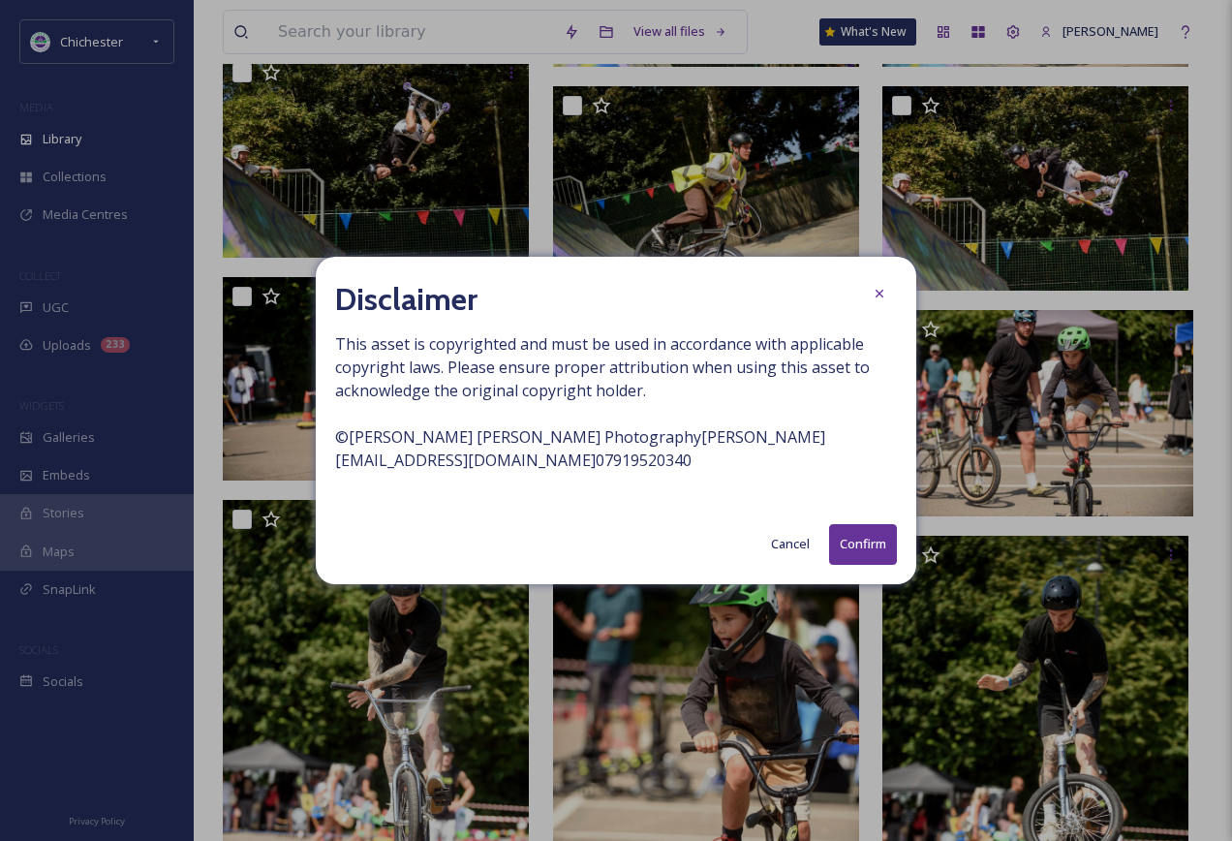
click at [879, 535] on button "Confirm" at bounding box center [863, 544] width 68 height 40
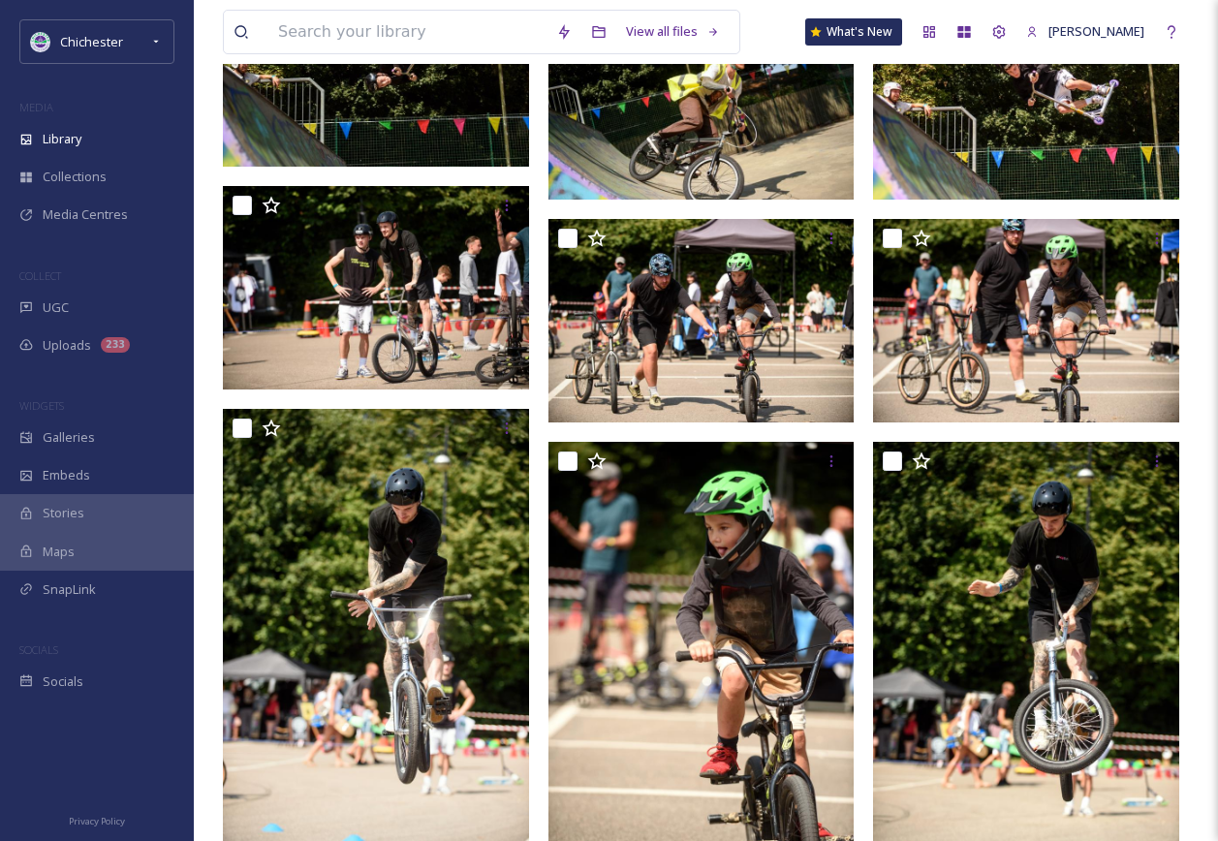
scroll to position [1840, 0]
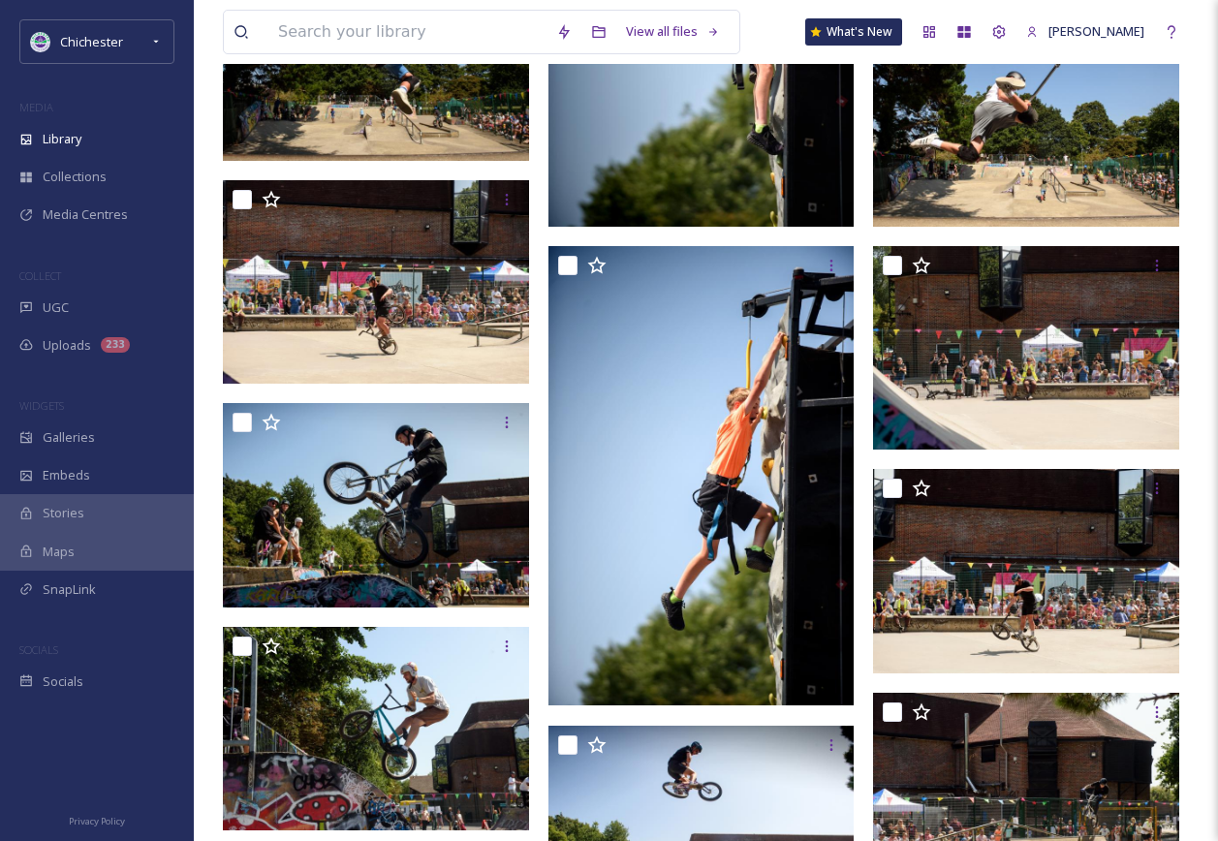
scroll to position [6393, 0]
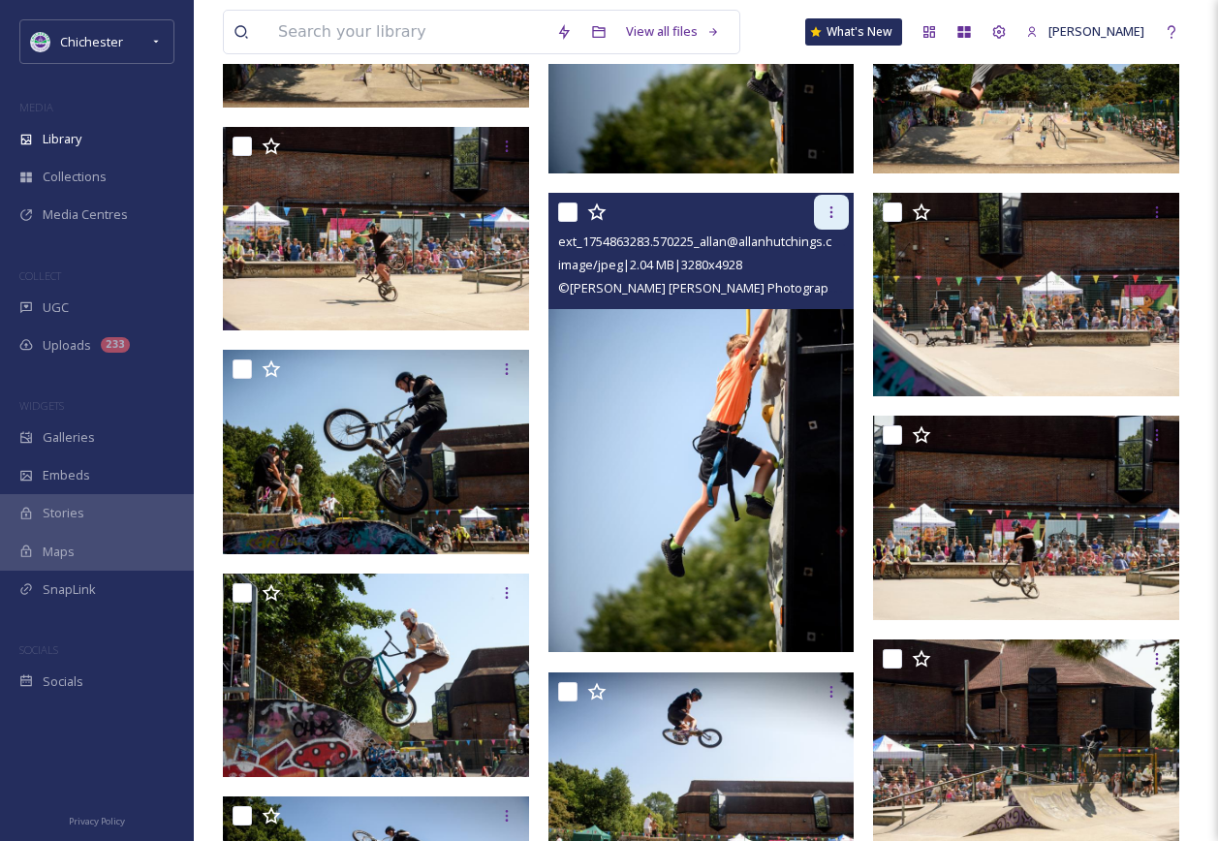
click at [837, 205] on icon at bounding box center [830, 211] width 15 height 15
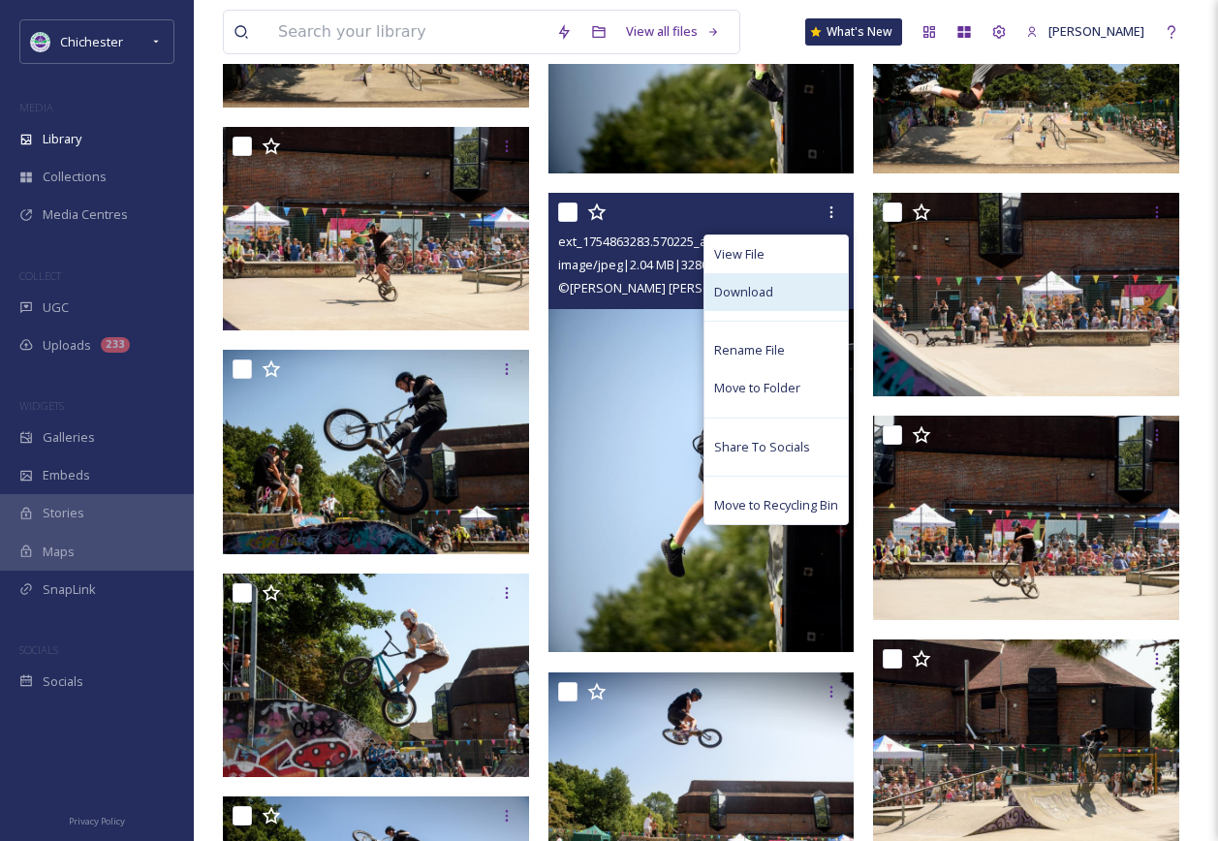
click at [796, 293] on div "Download" at bounding box center [775, 292] width 143 height 38
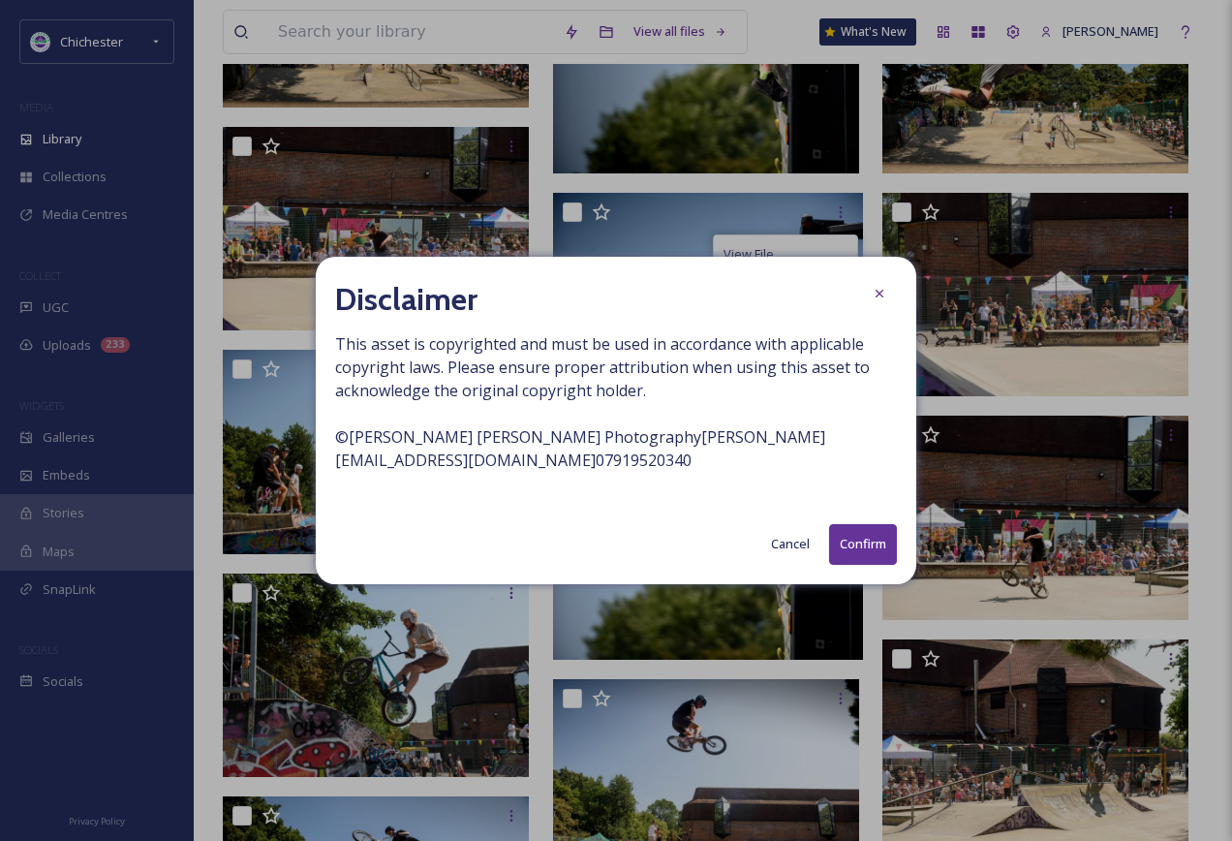
click at [863, 533] on button "Confirm" at bounding box center [863, 544] width 68 height 40
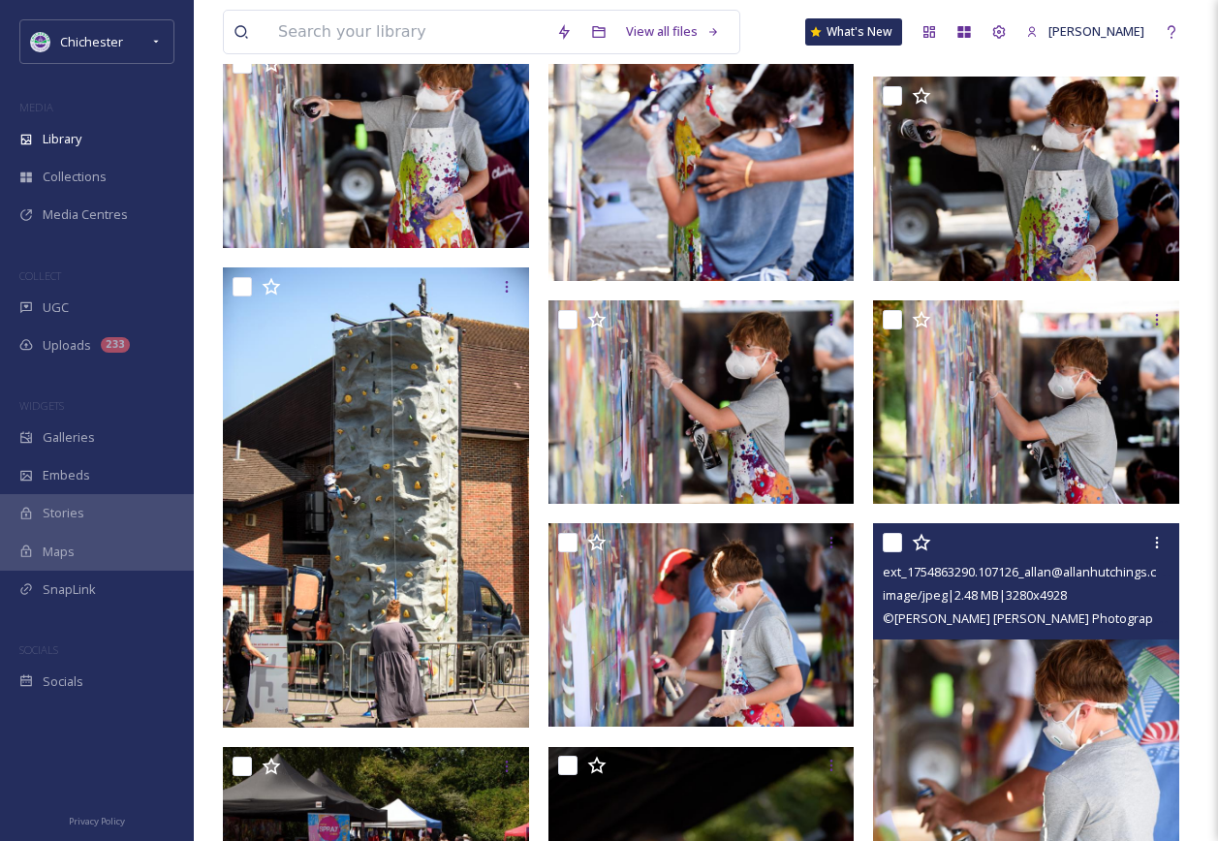
scroll to position [4773, 0]
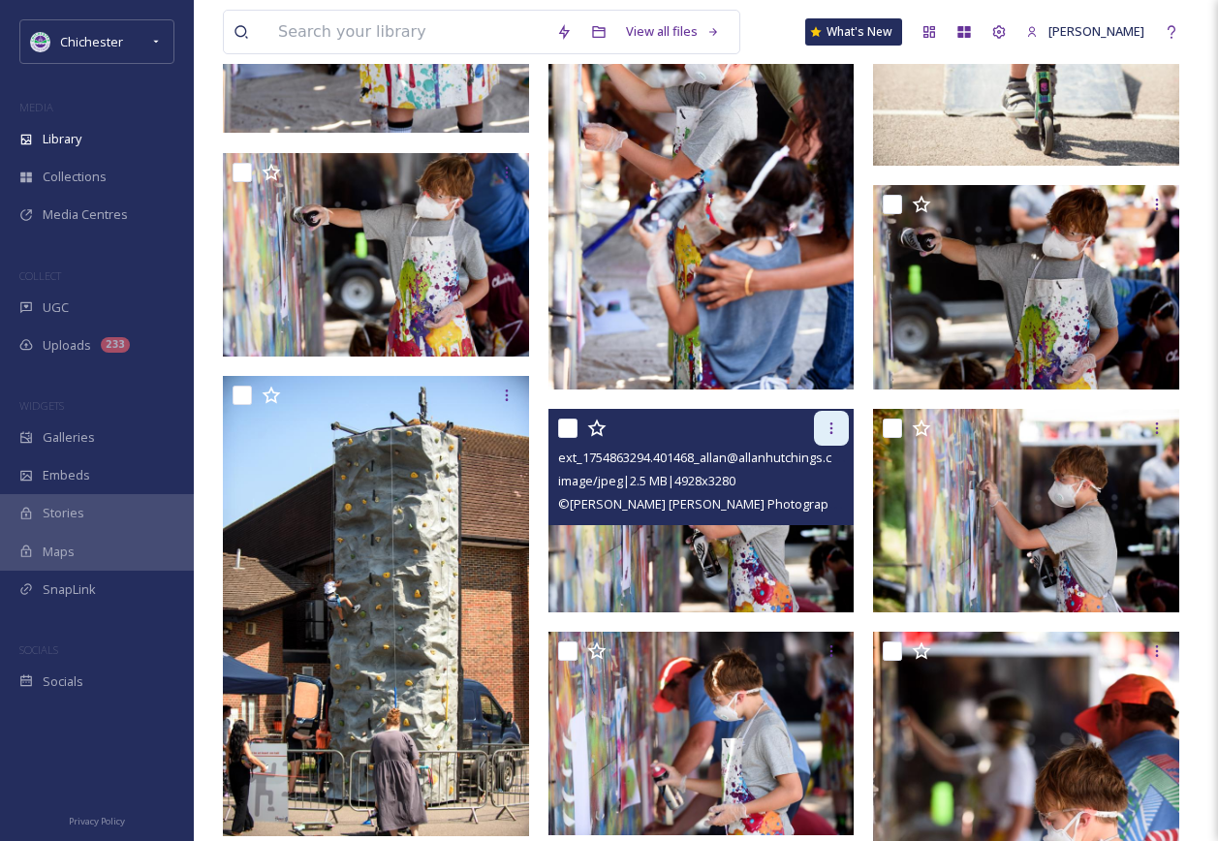
click at [826, 433] on icon at bounding box center [830, 427] width 15 height 15
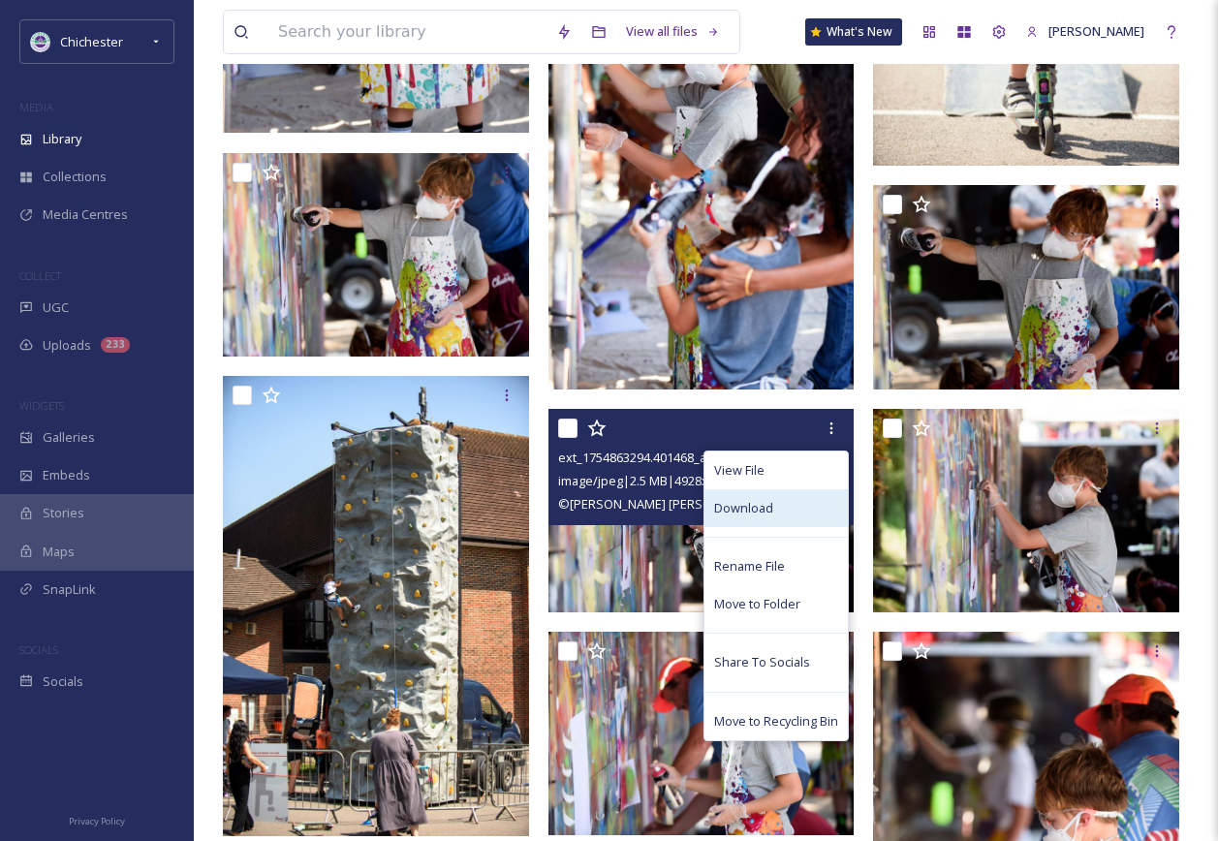
click at [785, 514] on div "Download" at bounding box center [775, 508] width 143 height 38
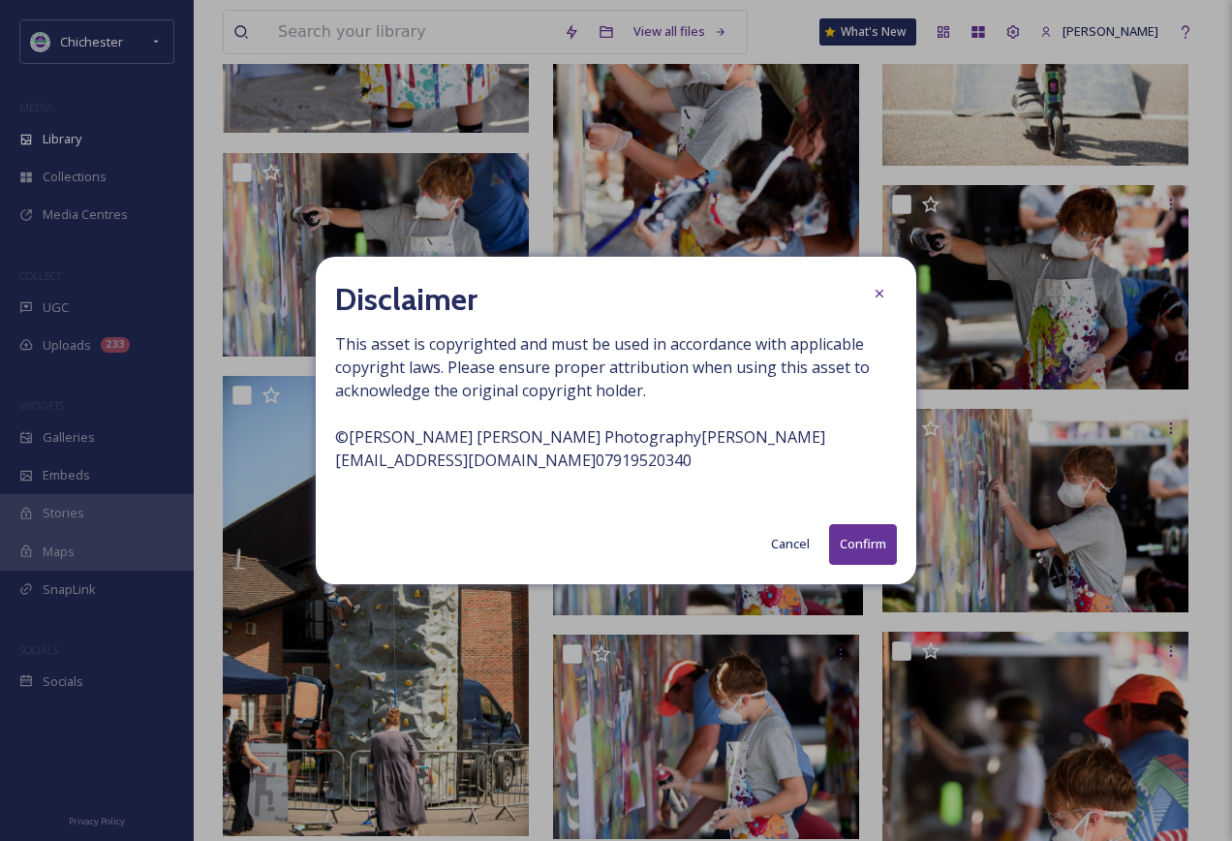
click at [877, 554] on button "Confirm" at bounding box center [863, 544] width 68 height 40
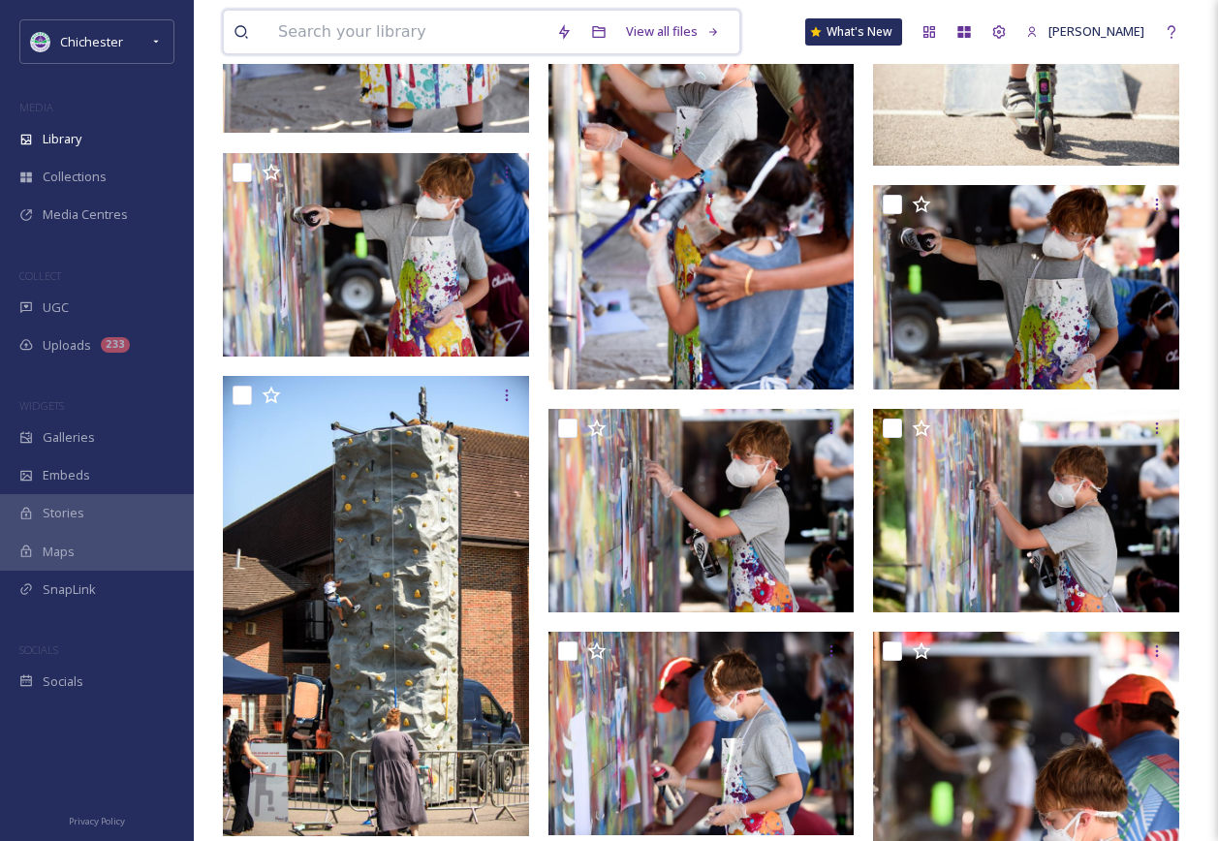
click at [311, 28] on input at bounding box center [407, 32] width 278 height 43
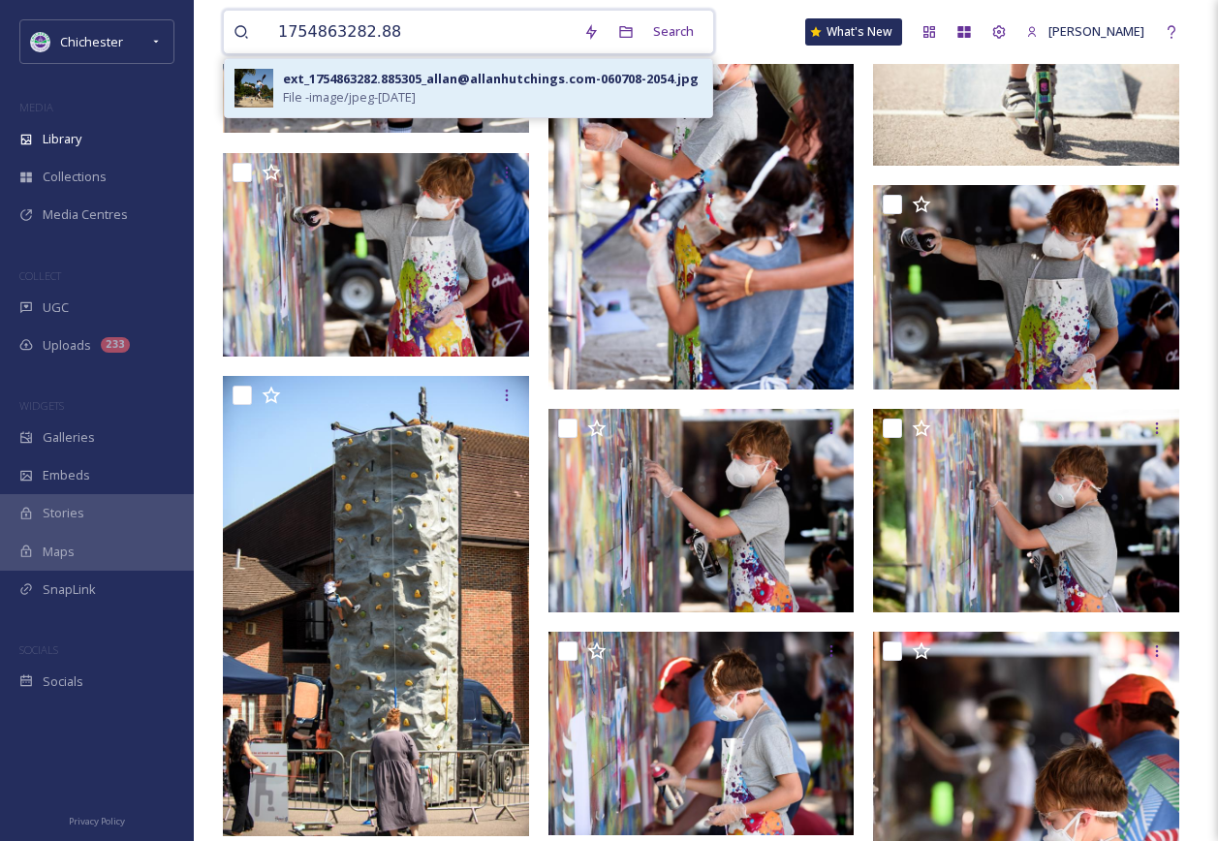
type input "1754863282.88"
click at [331, 116] on div "ext_1754863282.885305_allan@allanhutchings.com-060708-2054.jpg File - image/jpe…" at bounding box center [468, 88] width 487 height 58
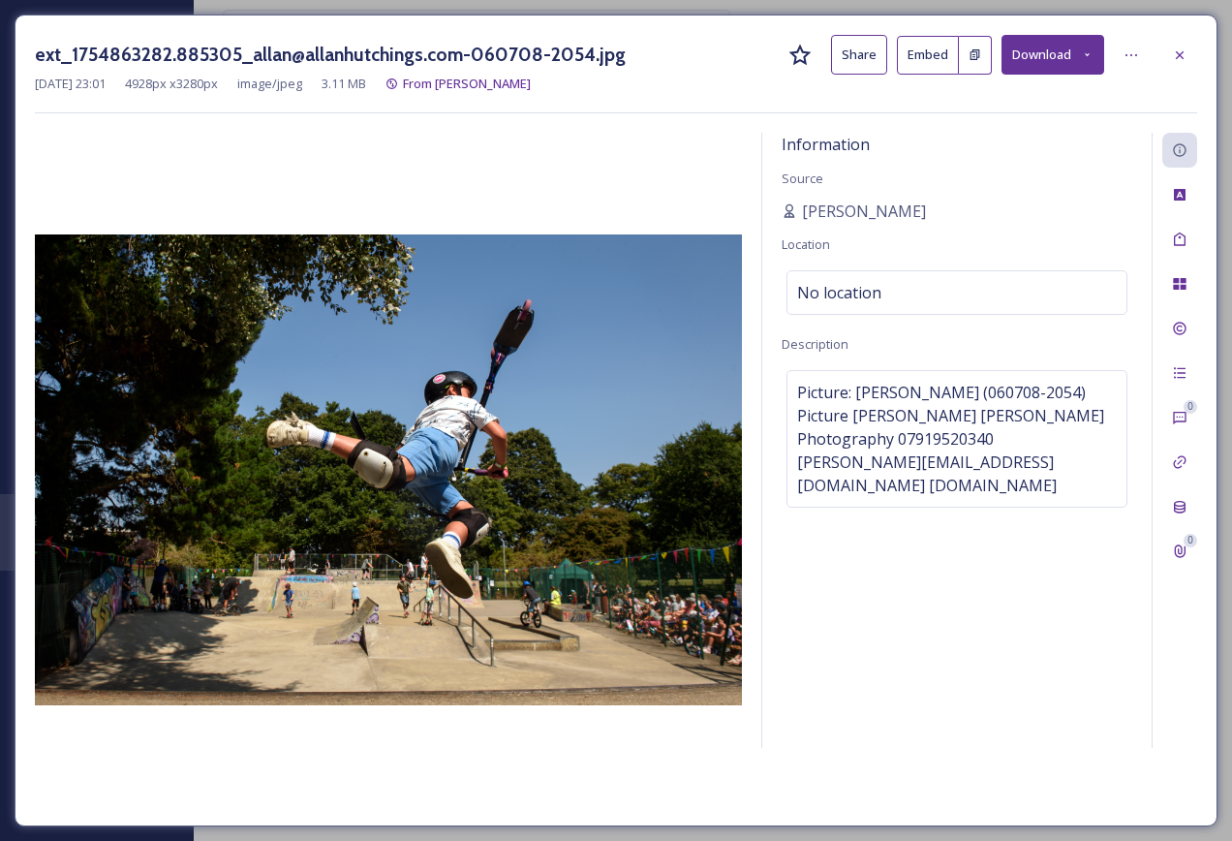
click at [1076, 50] on button "Download" at bounding box center [1053, 55] width 103 height 40
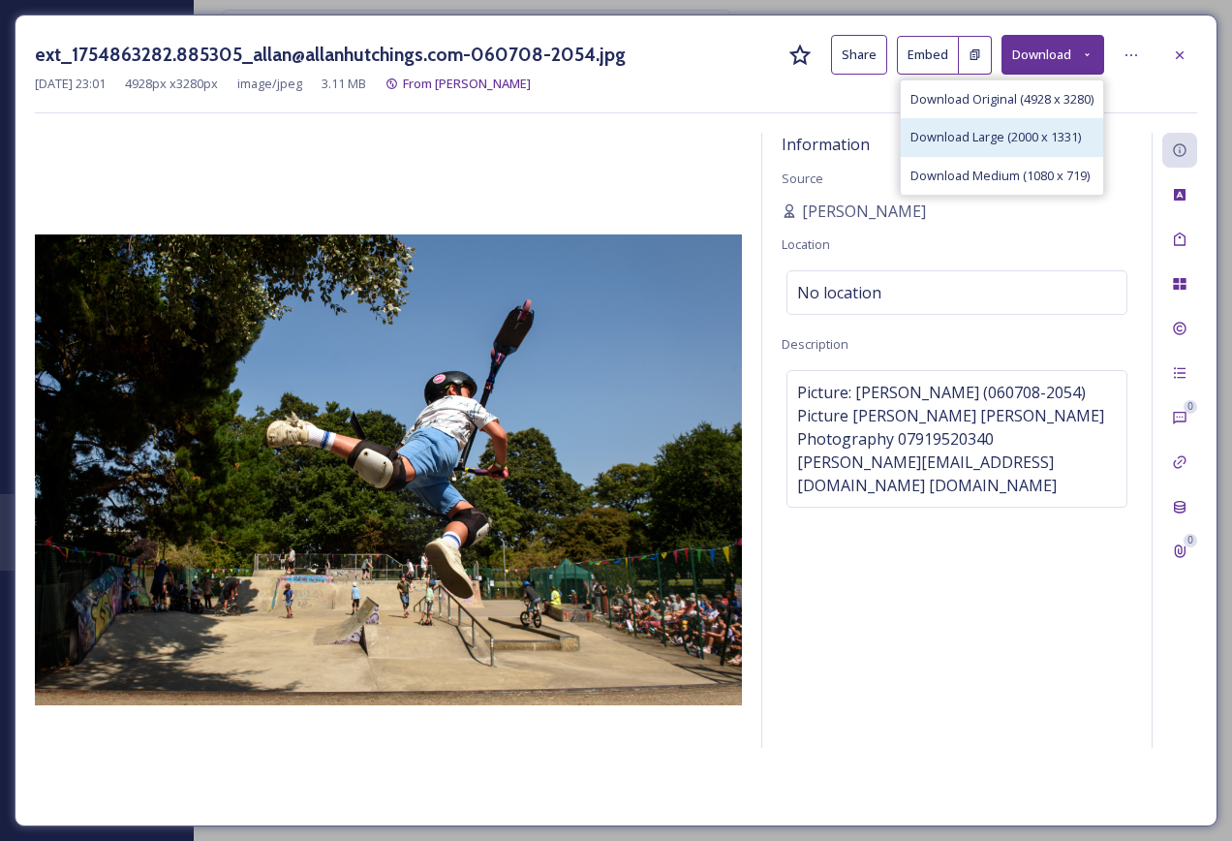
click at [1025, 139] on span "Download Large (2000 x 1331)" at bounding box center [996, 137] width 170 height 18
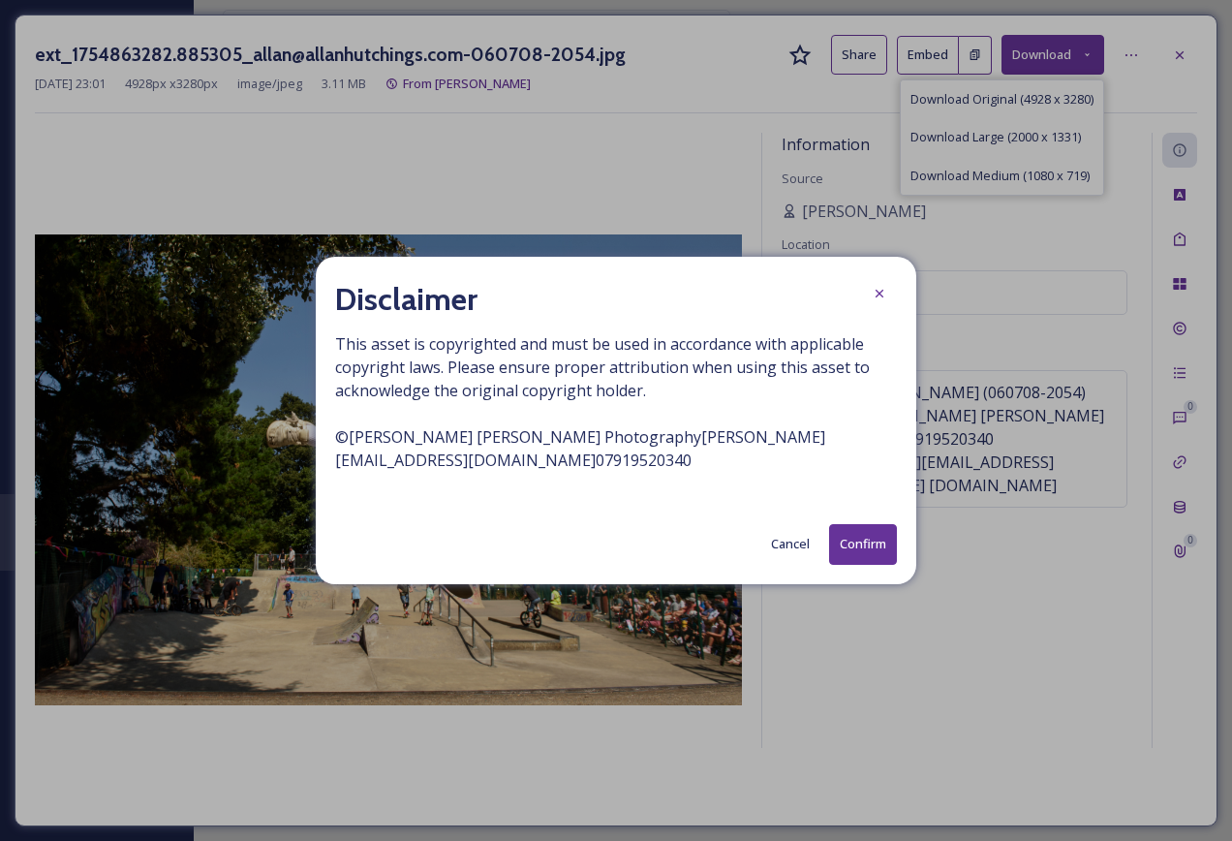
click at [866, 541] on button "Confirm" at bounding box center [863, 544] width 68 height 40
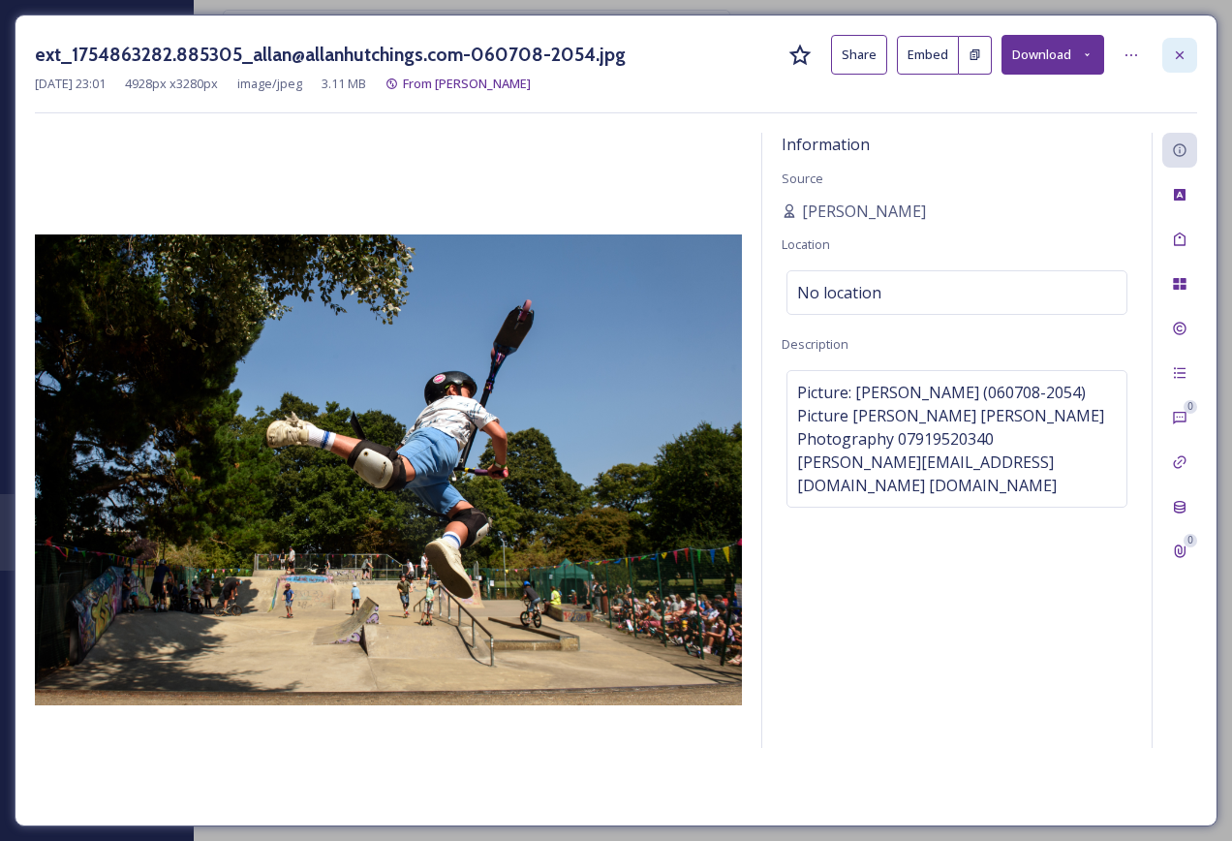
click at [1175, 43] on div at bounding box center [1179, 55] width 35 height 35
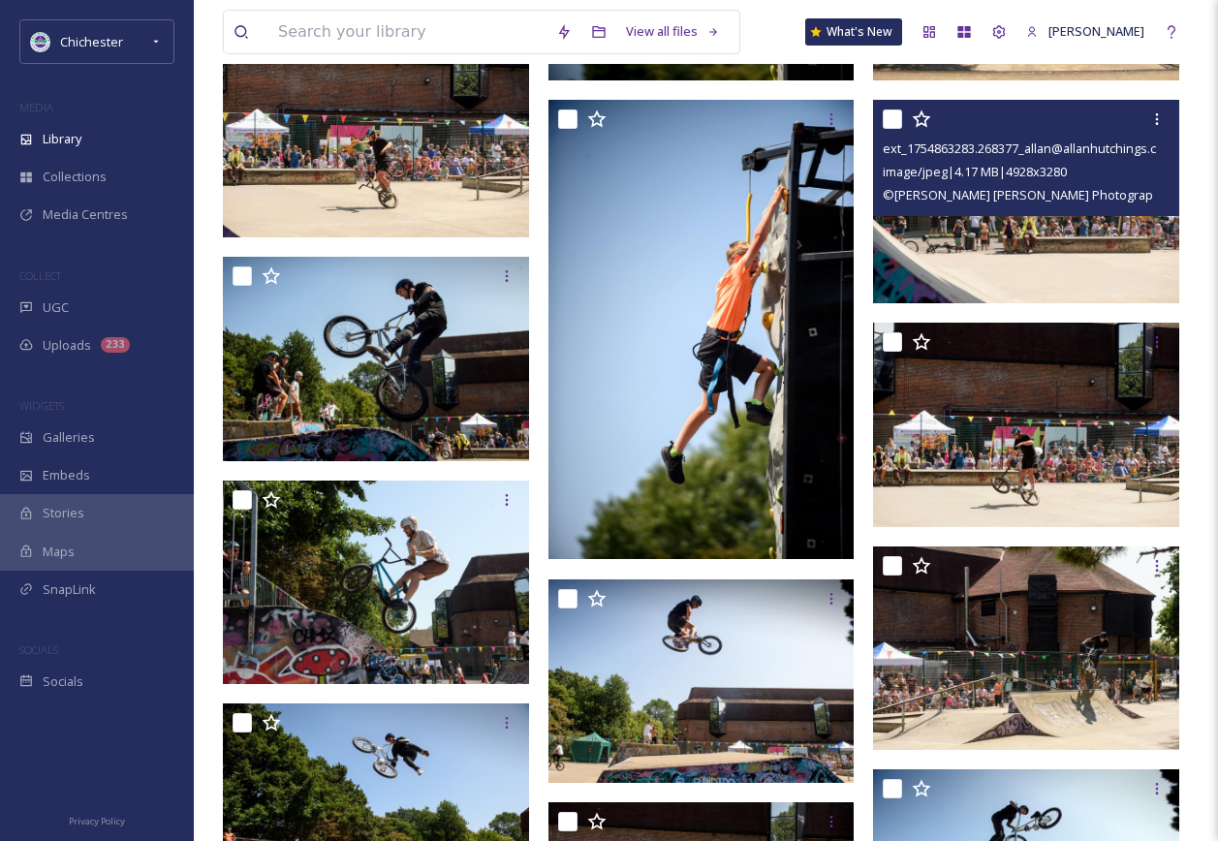
scroll to position [6490, 0]
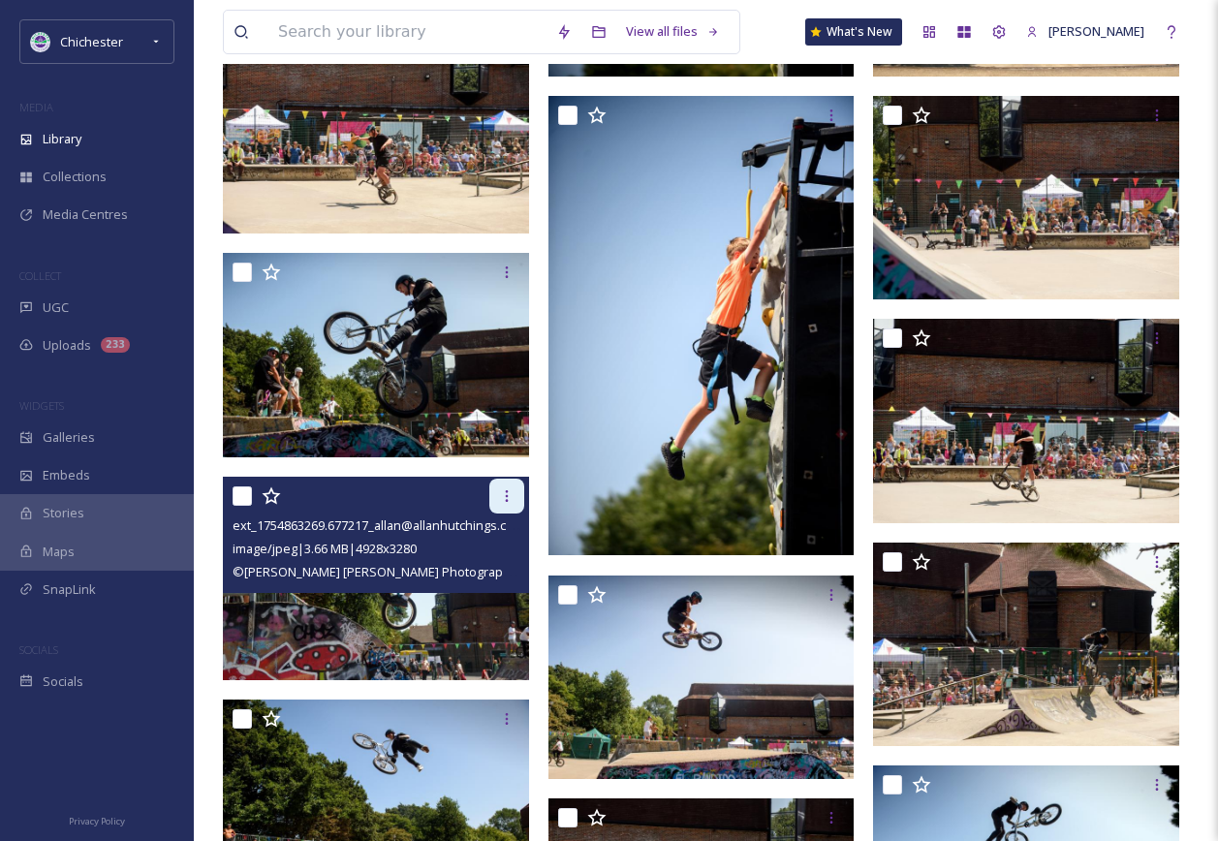
click at [509, 503] on icon at bounding box center [506, 495] width 15 height 15
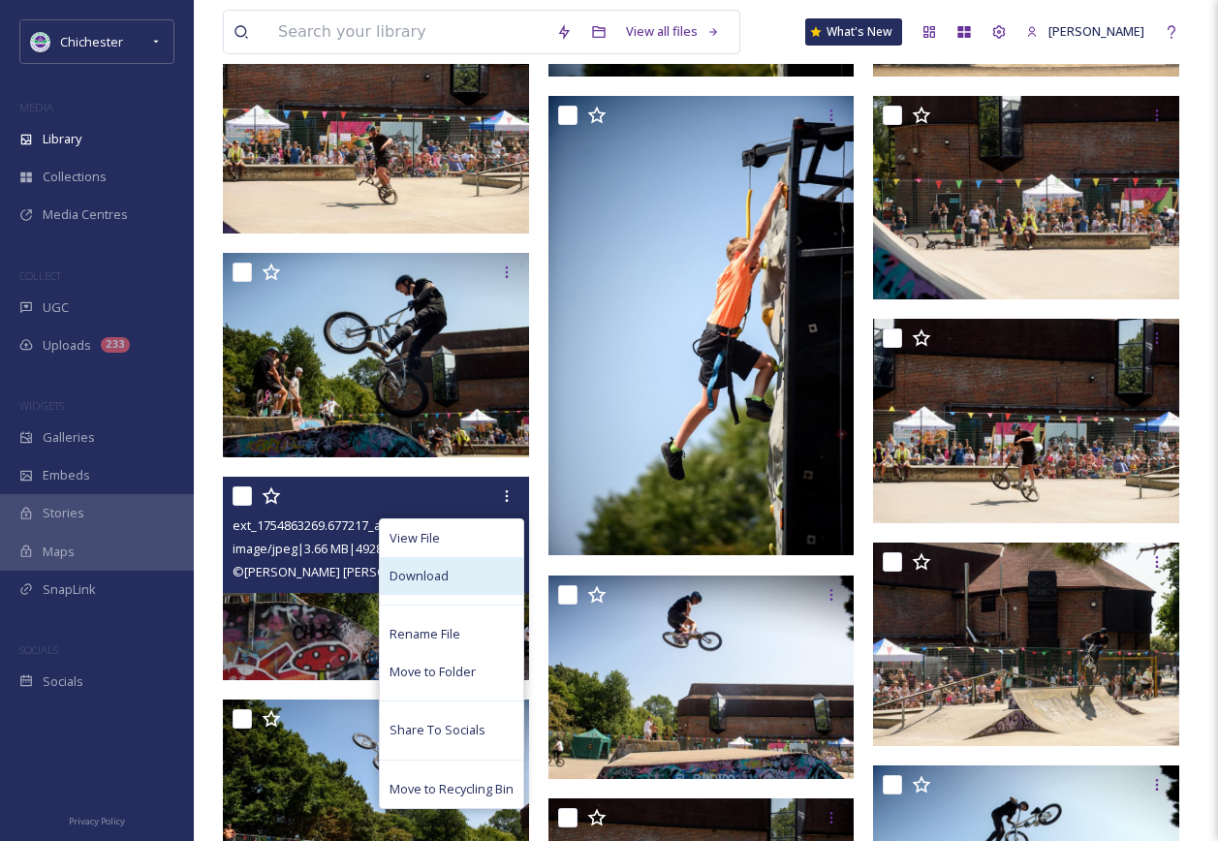
click at [441, 588] on div "Download" at bounding box center [451, 576] width 143 height 38
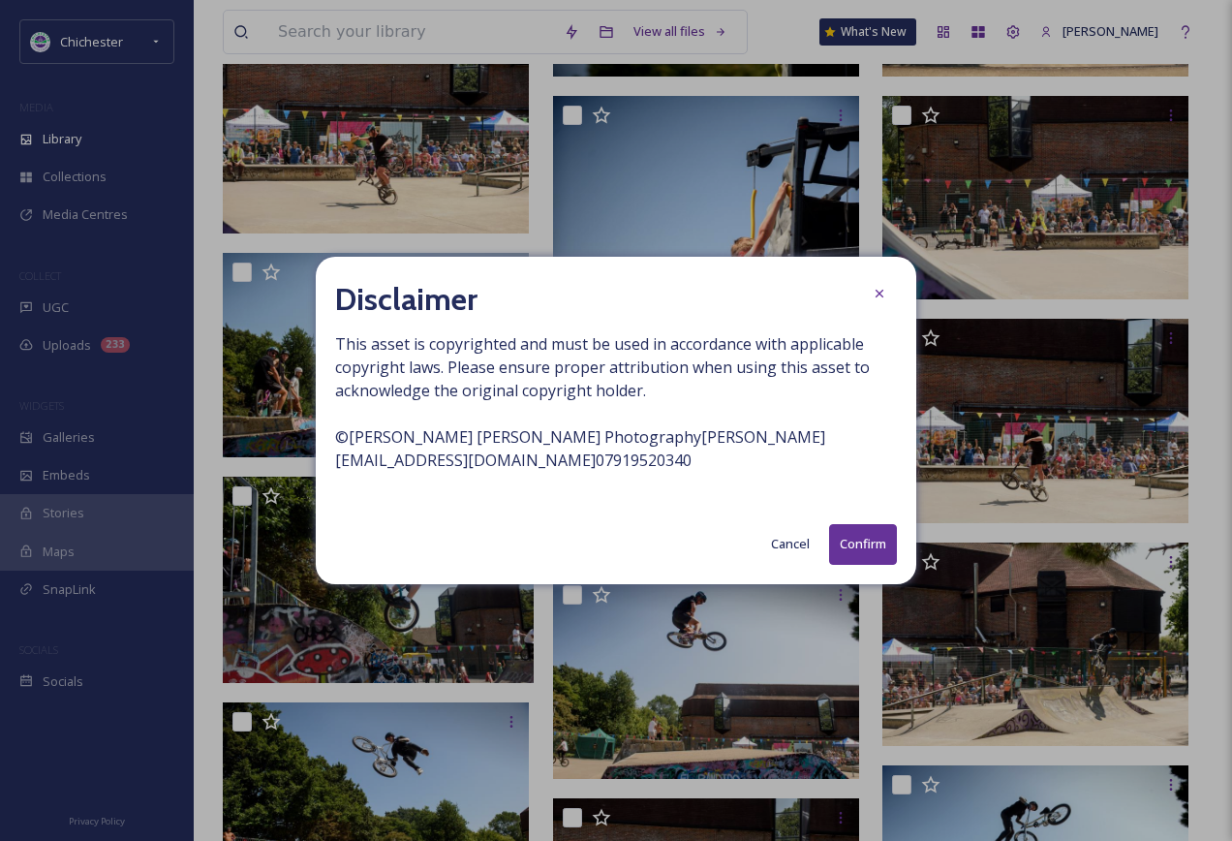
click at [846, 544] on button "Confirm" at bounding box center [863, 544] width 68 height 40
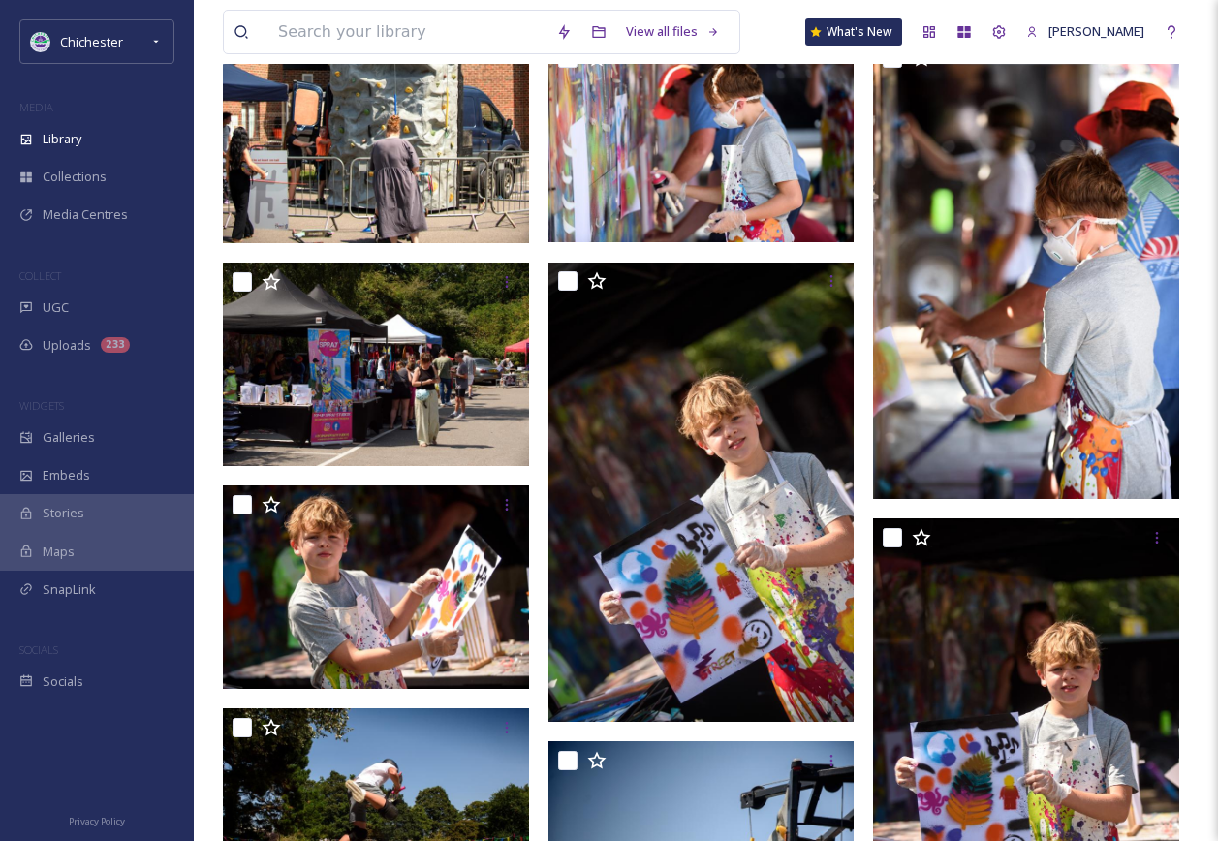
scroll to position [5037, 0]
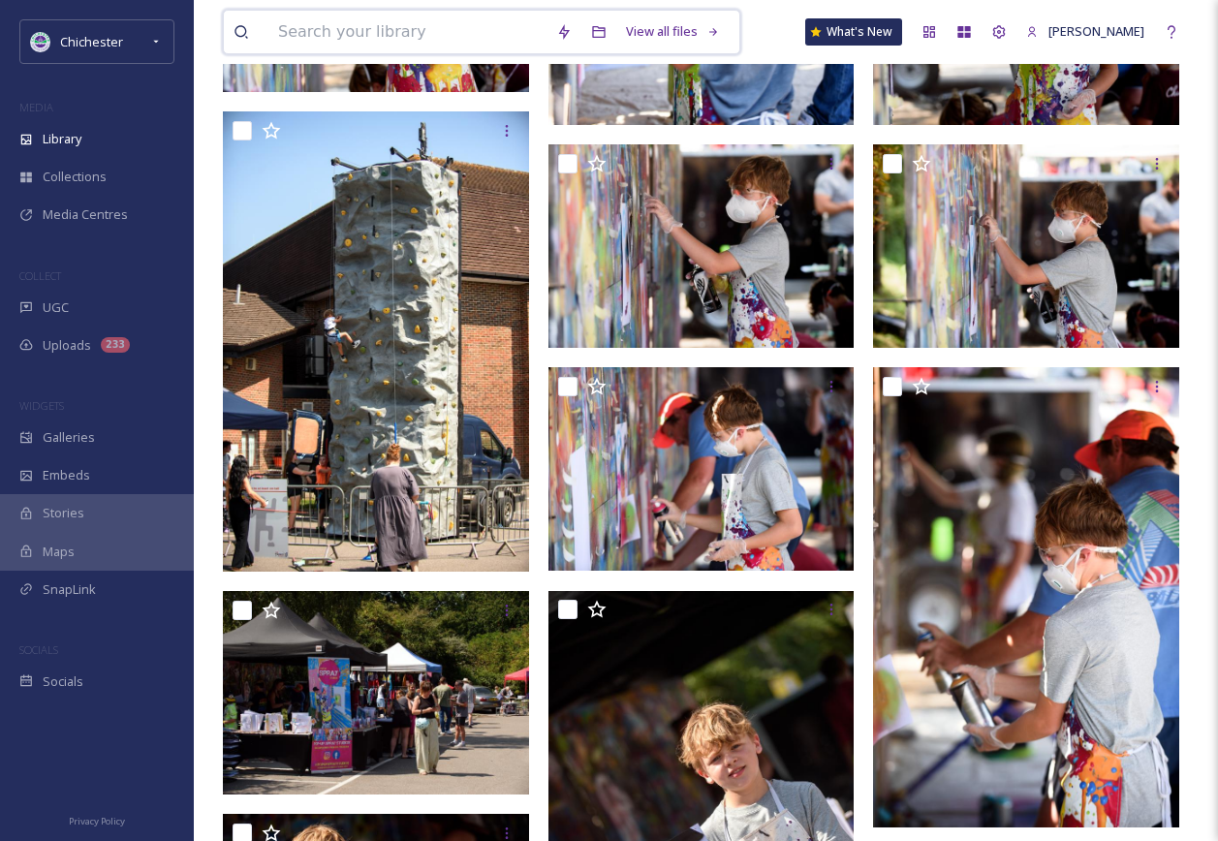
click at [440, 34] on input at bounding box center [407, 32] width 278 height 43
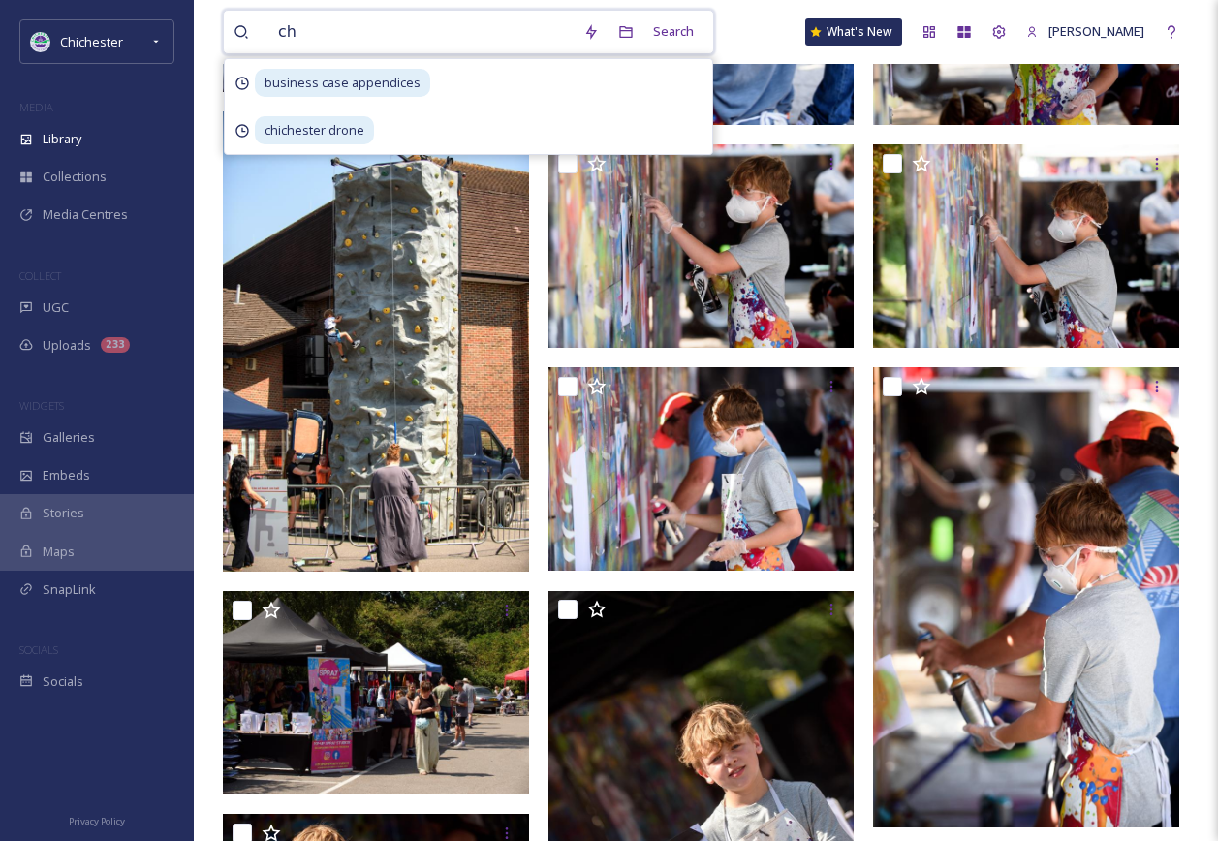
type input "c"
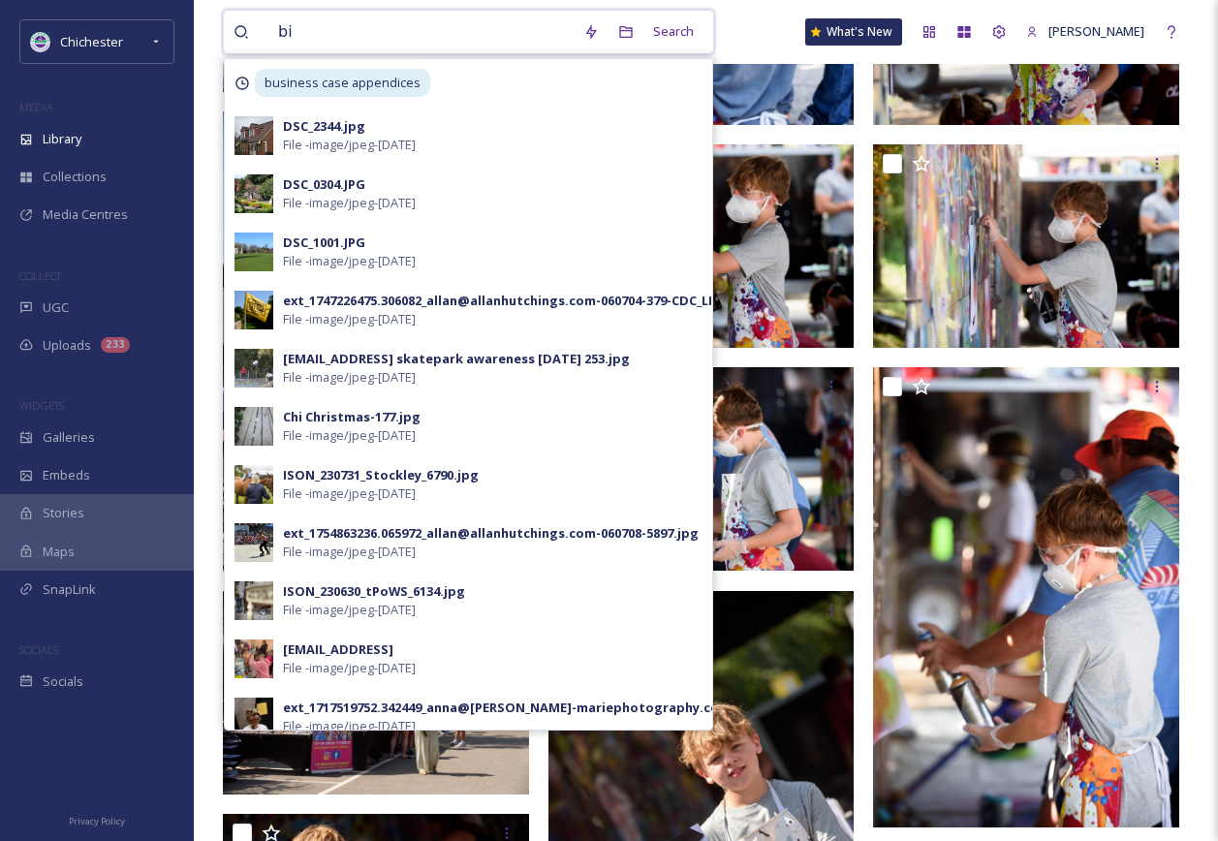
type input "bid"
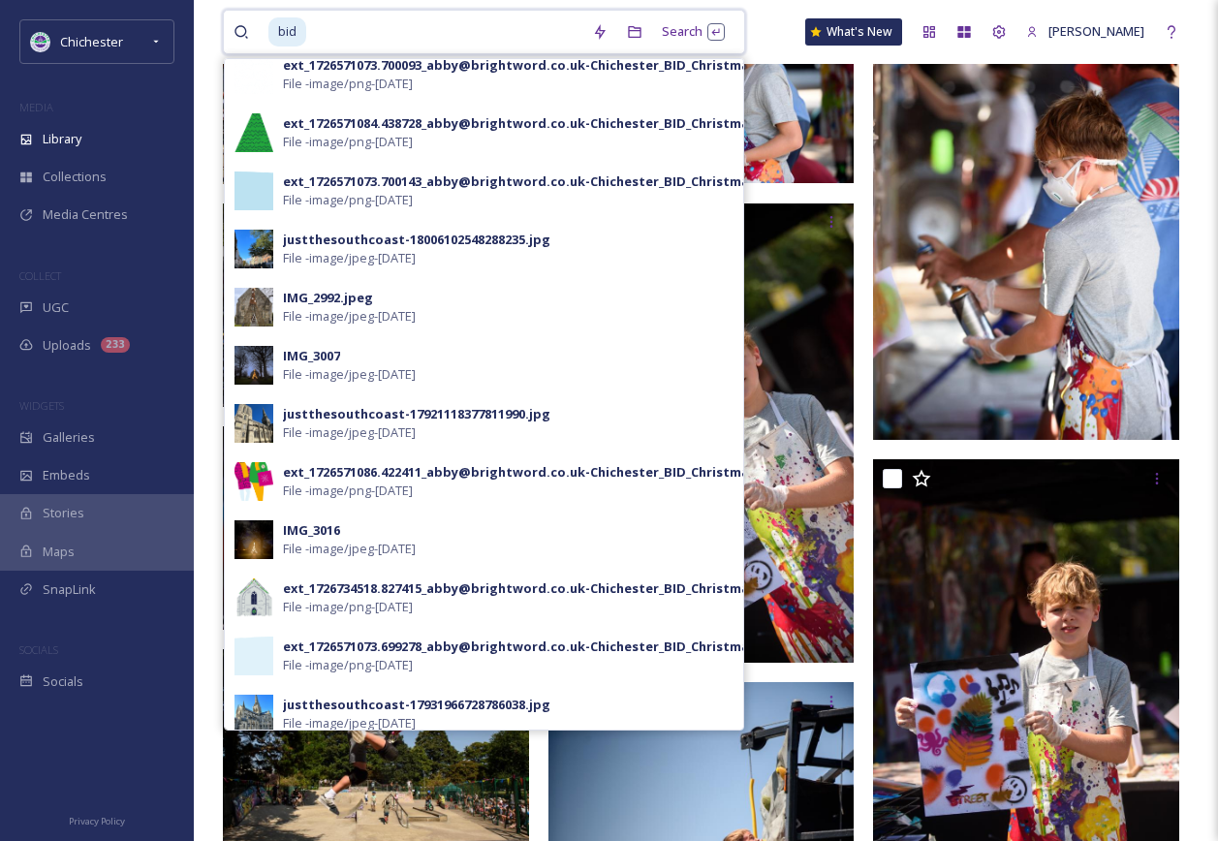
scroll to position [0, 0]
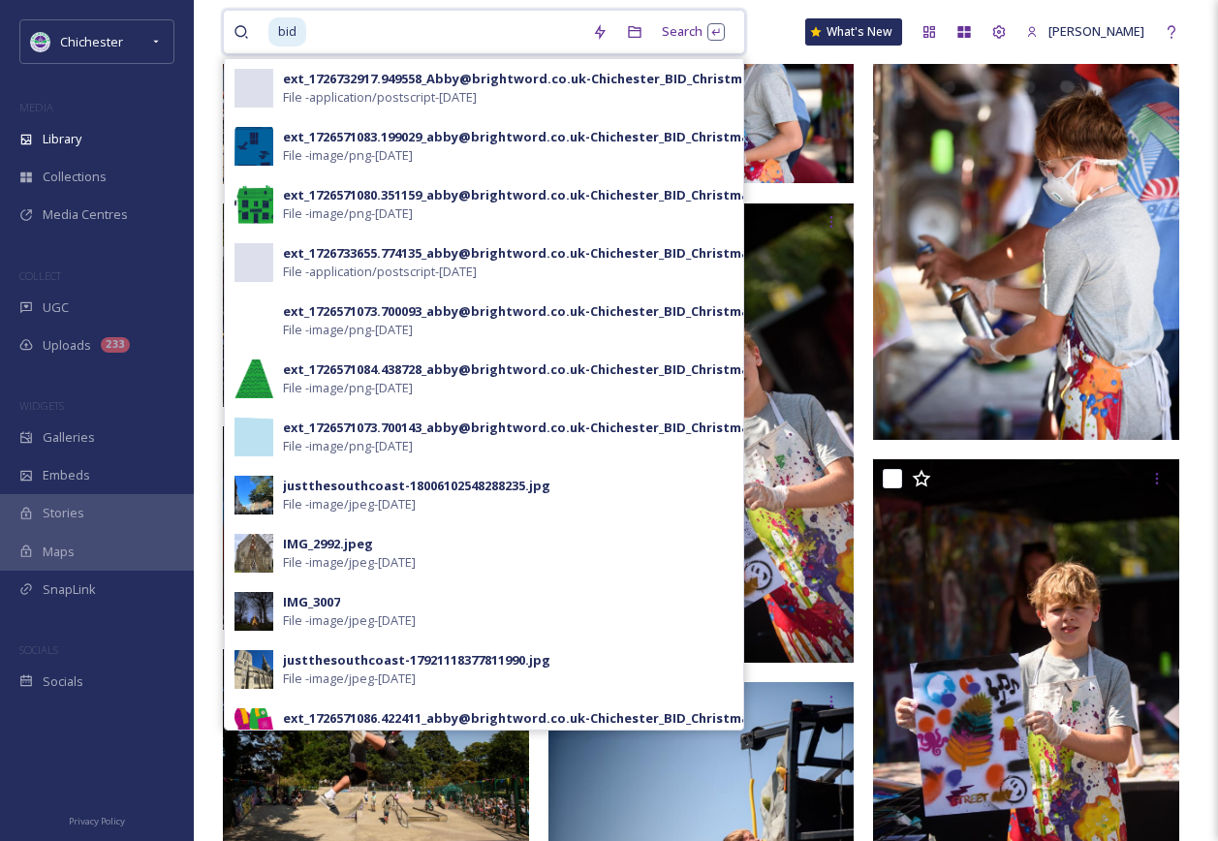
click at [548, 39] on input at bounding box center [445, 32] width 274 height 43
